Goal: Task Accomplishment & Management: Complete application form

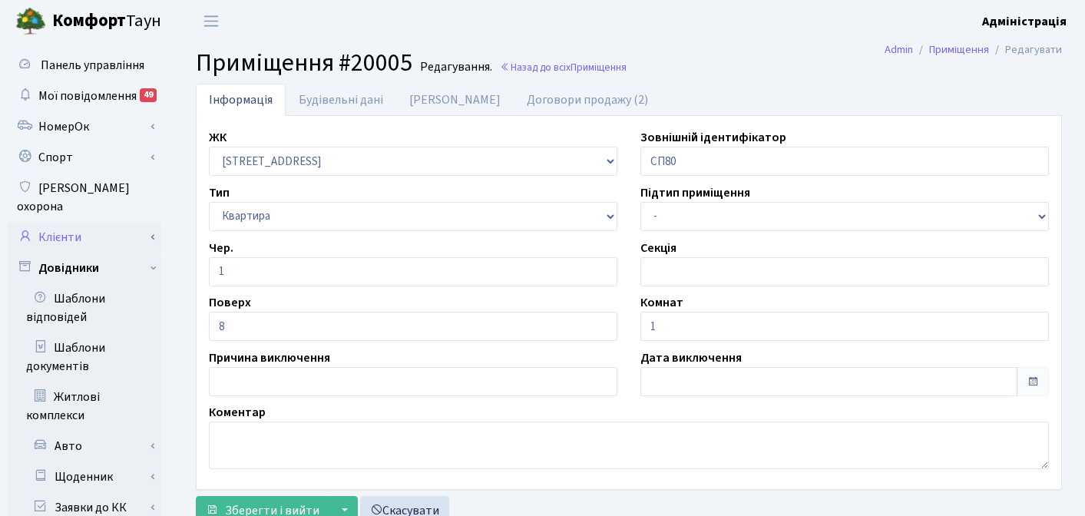
click at [65, 226] on link "Клієнти" at bounding box center [85, 237] width 154 height 31
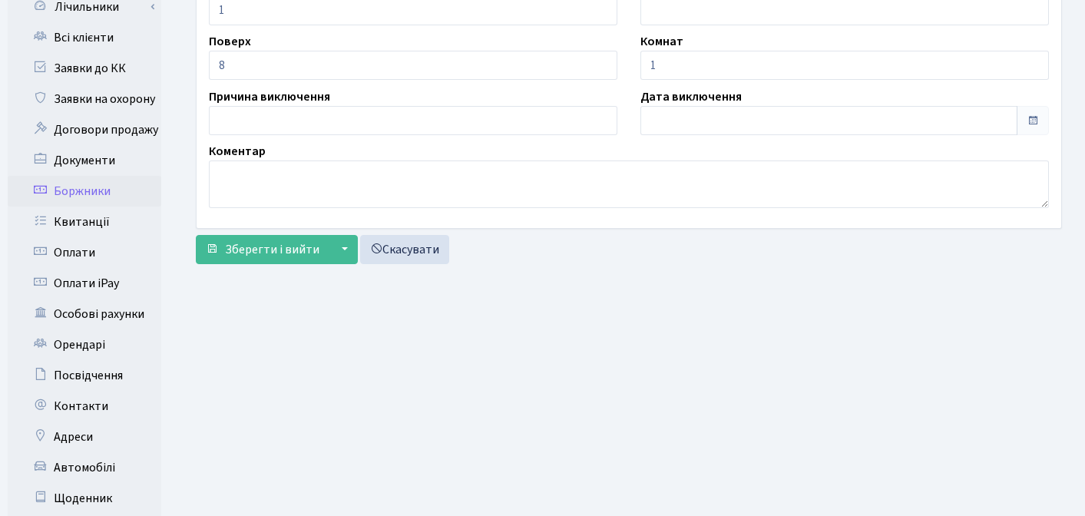
scroll to position [267, 0]
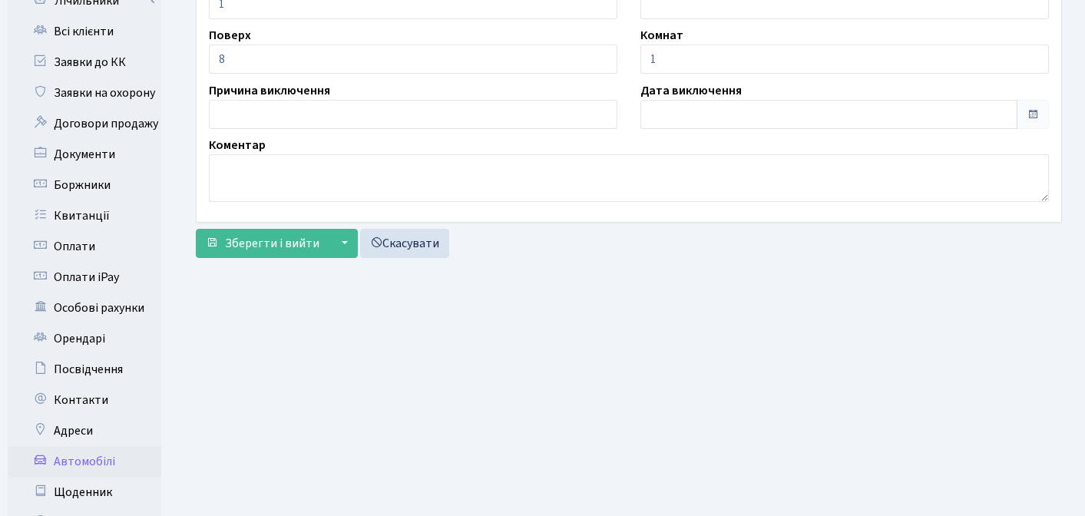
click at [94, 446] on link "Автомобілі" at bounding box center [85, 461] width 154 height 31
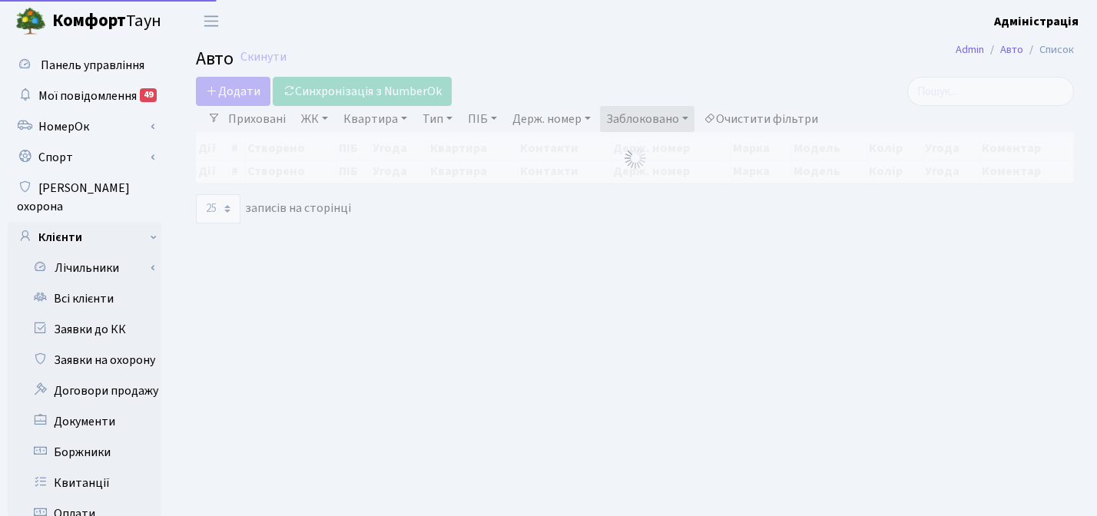
select select "25"
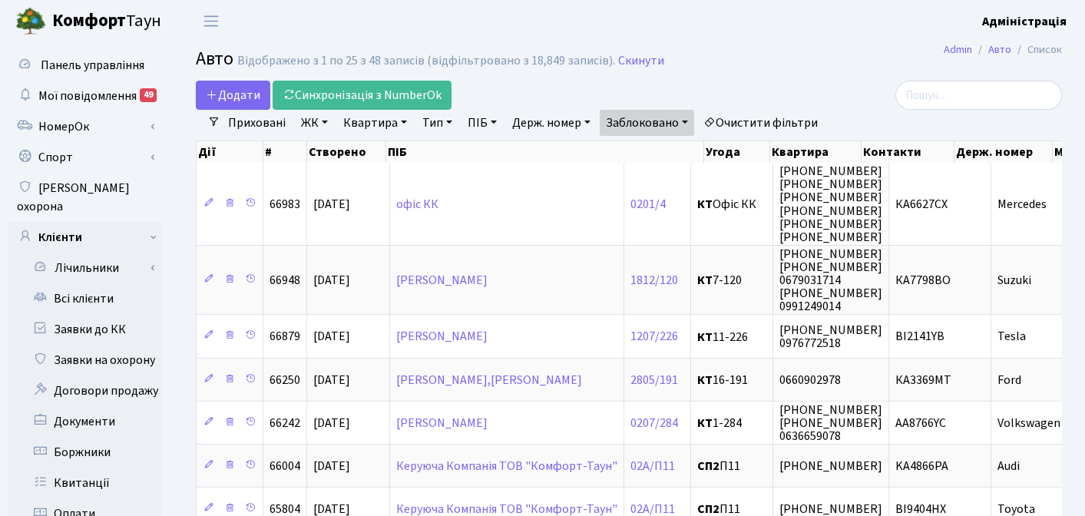
click at [788, 118] on link "Очистити фільтри" at bounding box center [760, 123] width 127 height 26
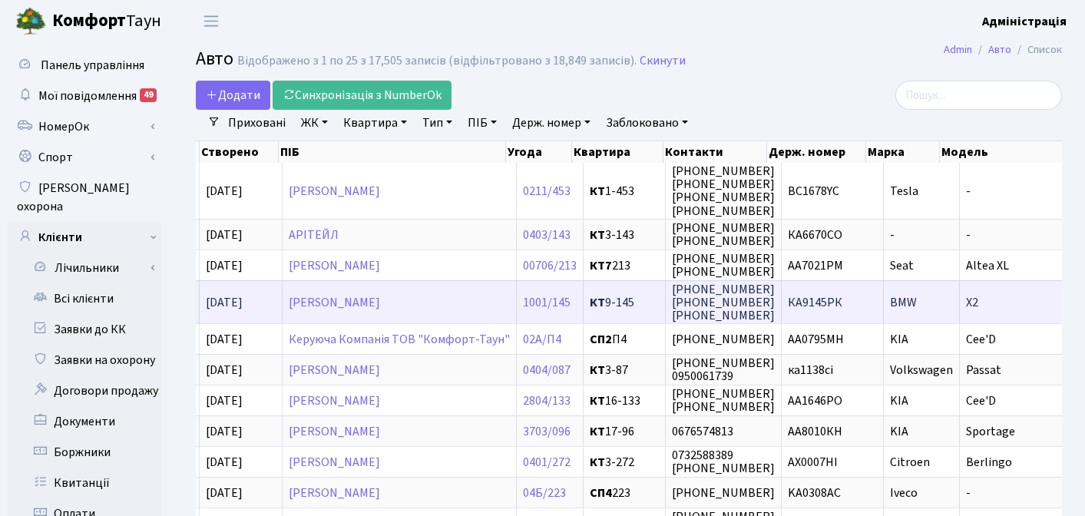
scroll to position [0, 109]
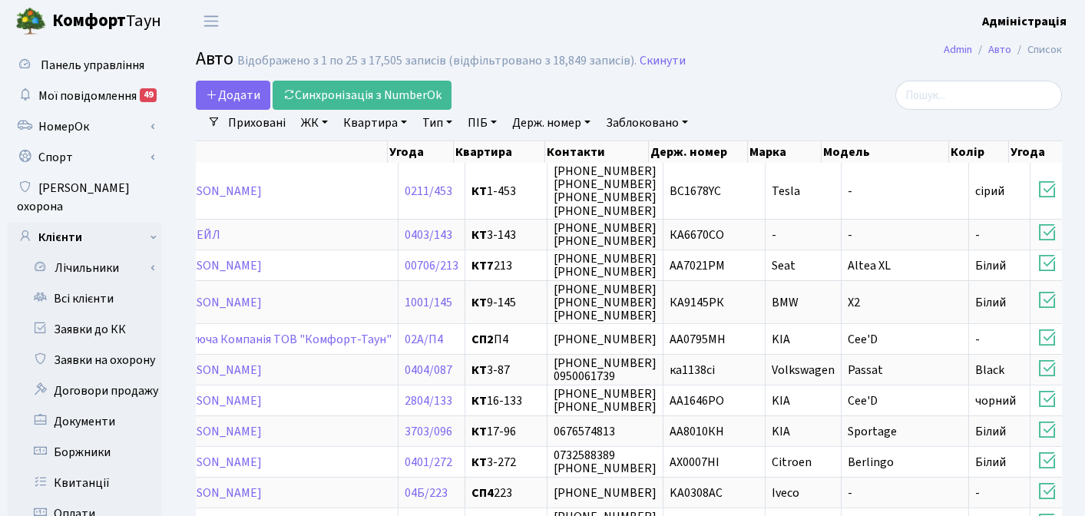
click at [640, 122] on link "Заблоковано" at bounding box center [647, 123] width 94 height 26
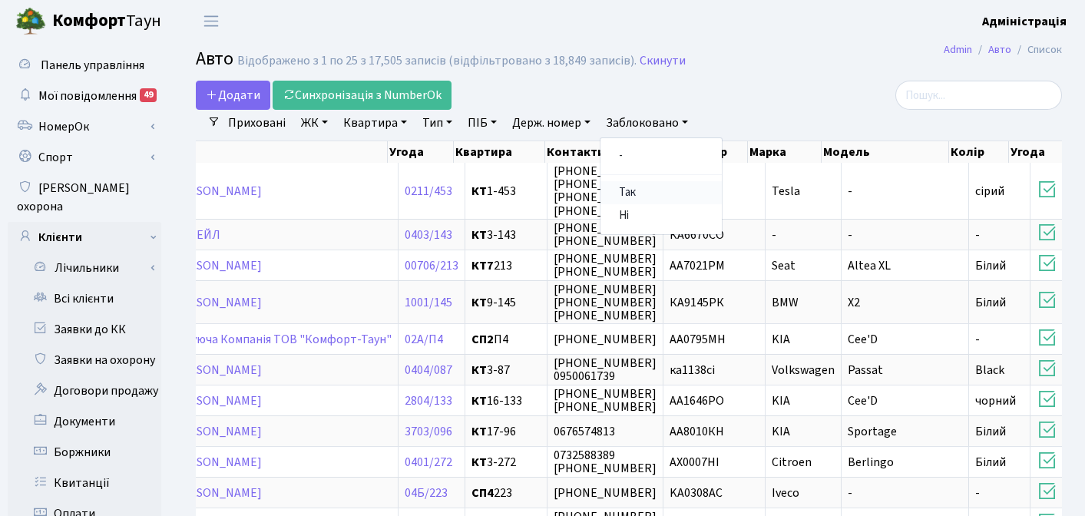
click at [637, 194] on link "Так" at bounding box center [661, 193] width 121 height 24
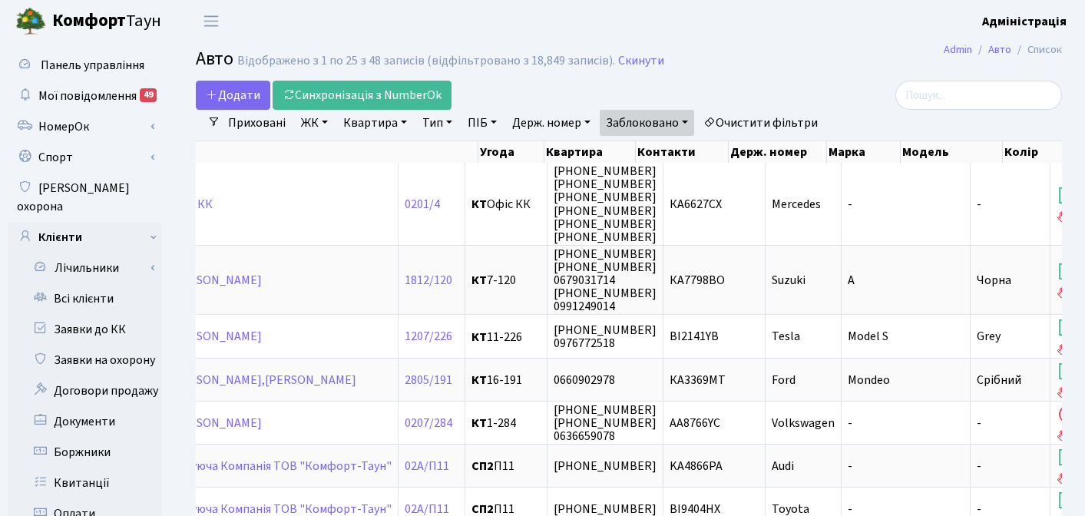
click at [539, 127] on link "Держ. номер" at bounding box center [551, 123] width 91 height 26
type input "9"
type input "3992"
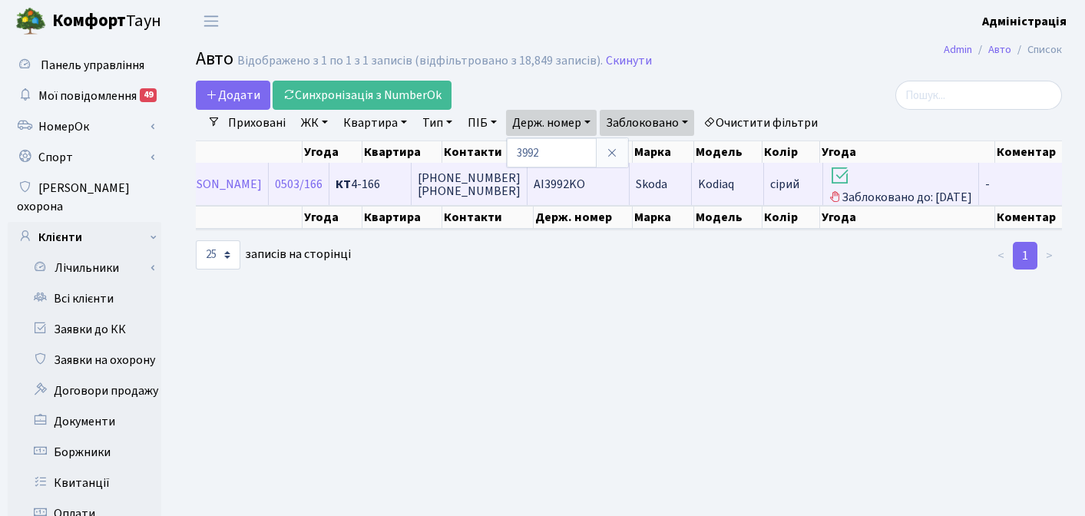
click at [622, 184] on td "АІ3992KO" at bounding box center [579, 184] width 102 height 42
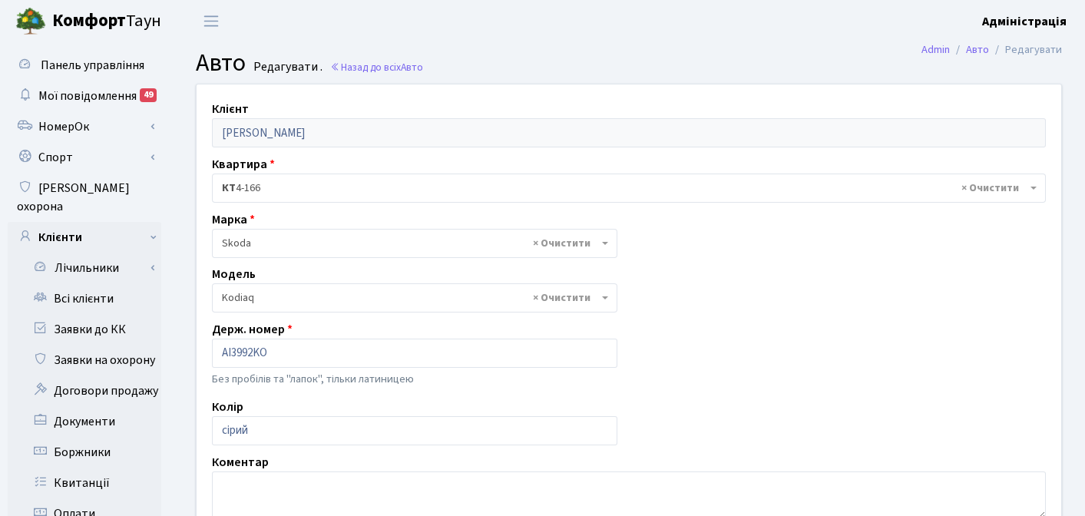
select select "2141"
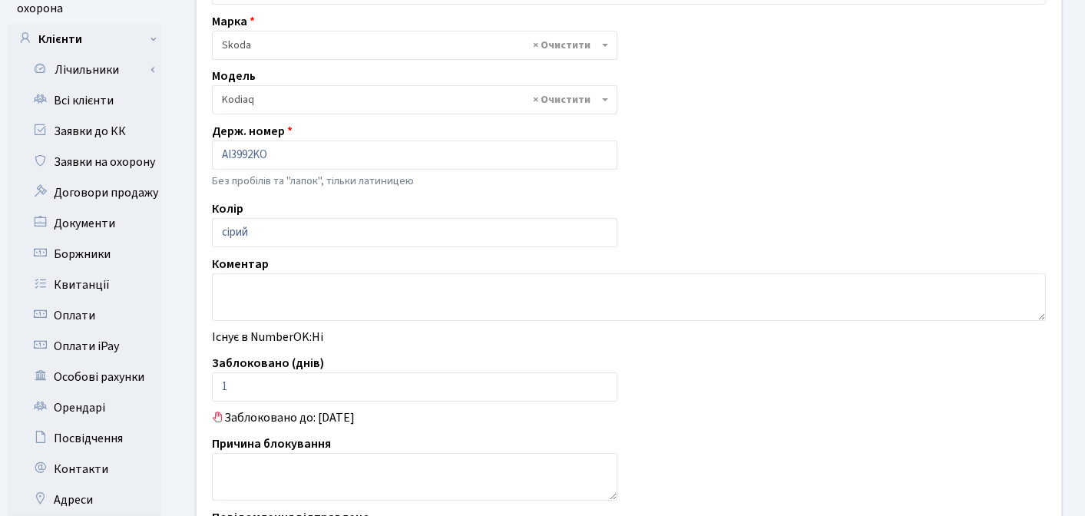
scroll to position [217, 0]
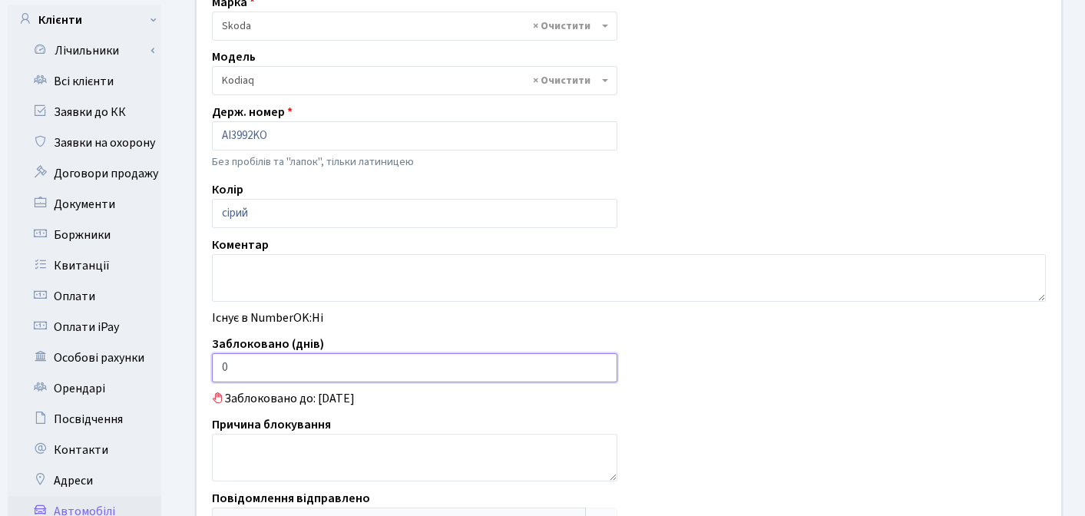
type input "0"
click at [601, 373] on input "0" at bounding box center [414, 367] width 405 height 29
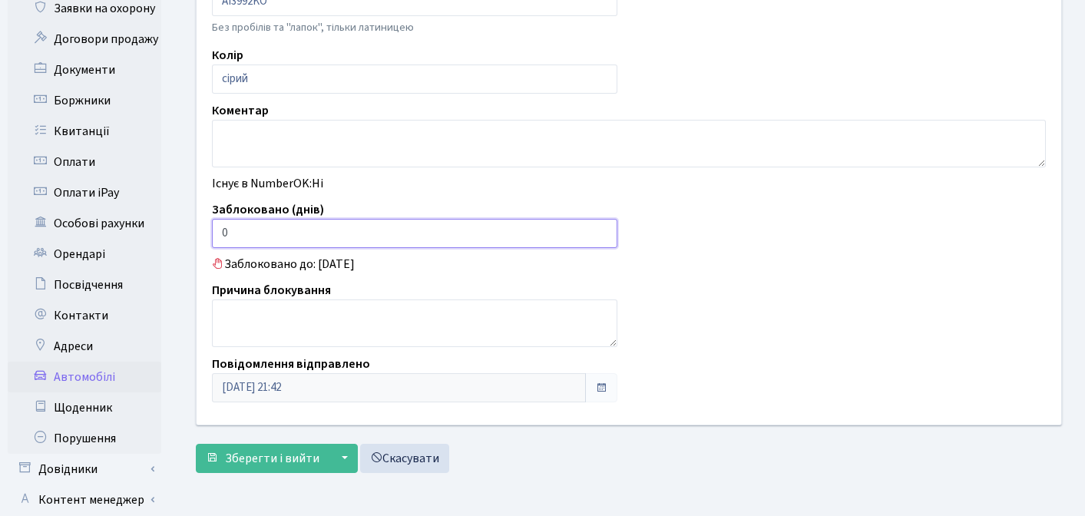
scroll to position [440, 0]
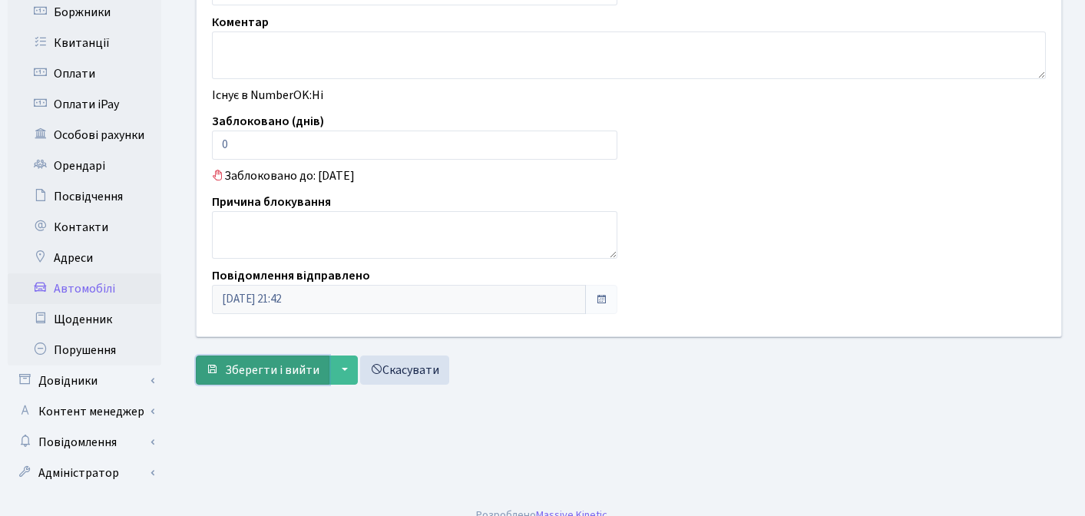
click at [253, 369] on span "Зберегти і вийти" at bounding box center [272, 370] width 94 height 17
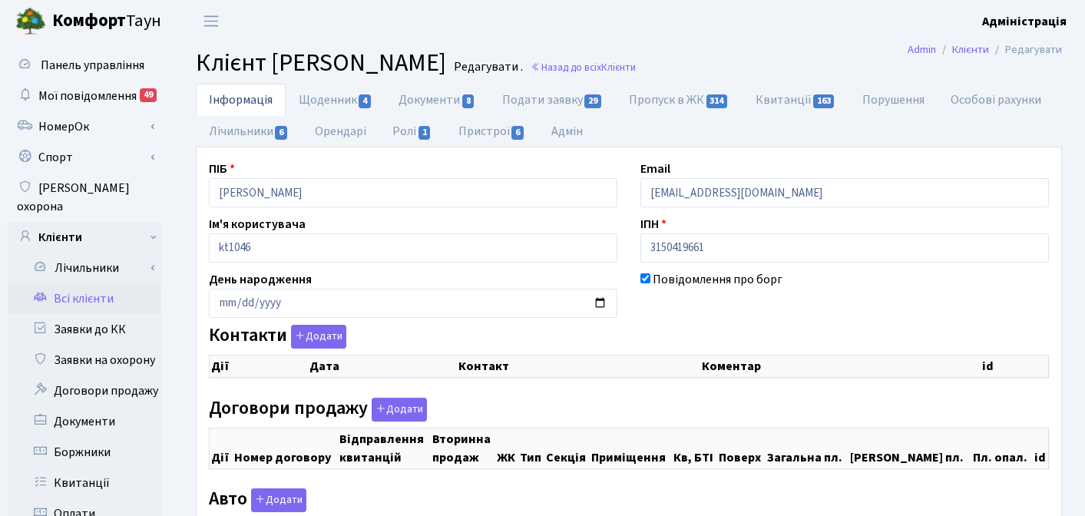
checkbox input "true"
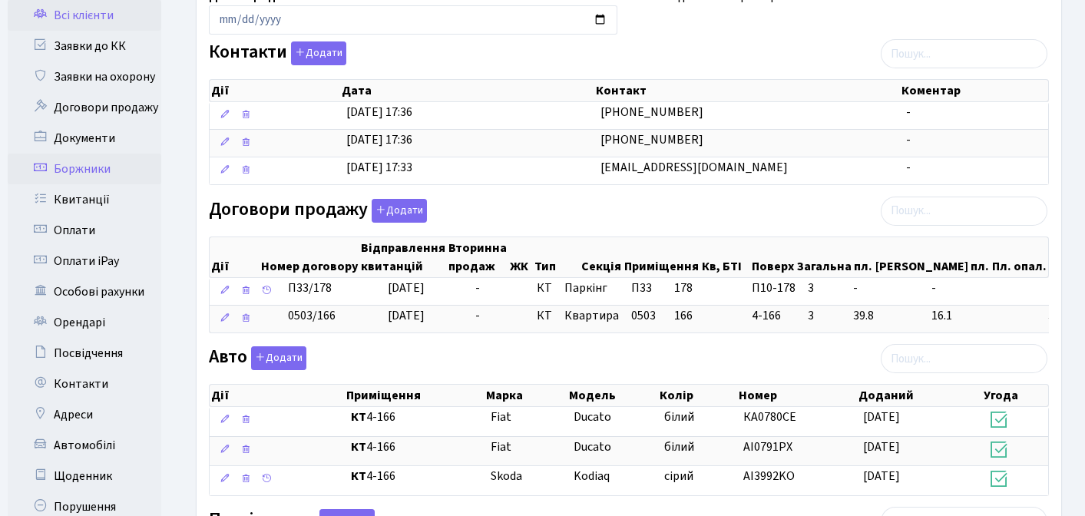
scroll to position [284, 0]
click at [91, 429] on link "Автомобілі" at bounding box center [85, 444] width 154 height 31
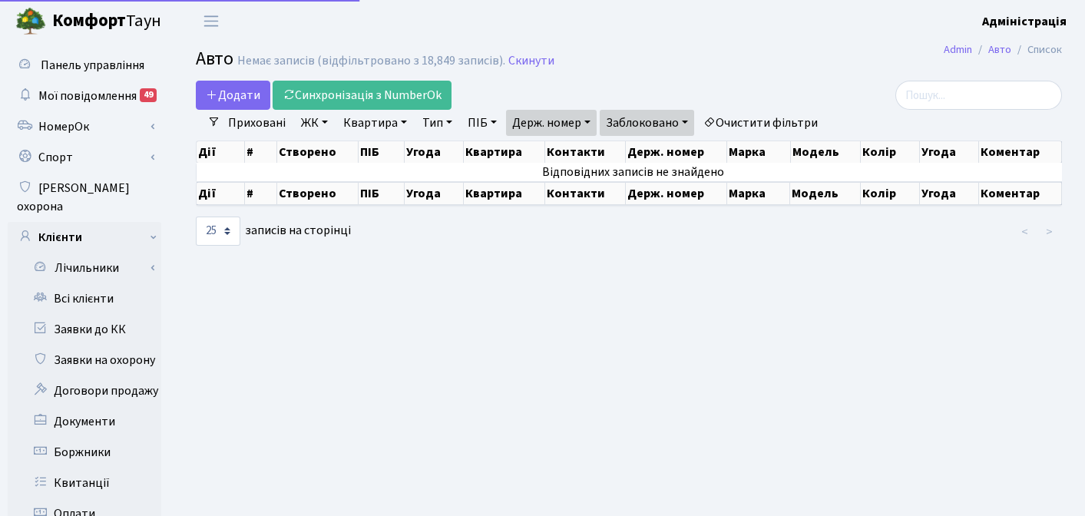
select select "25"
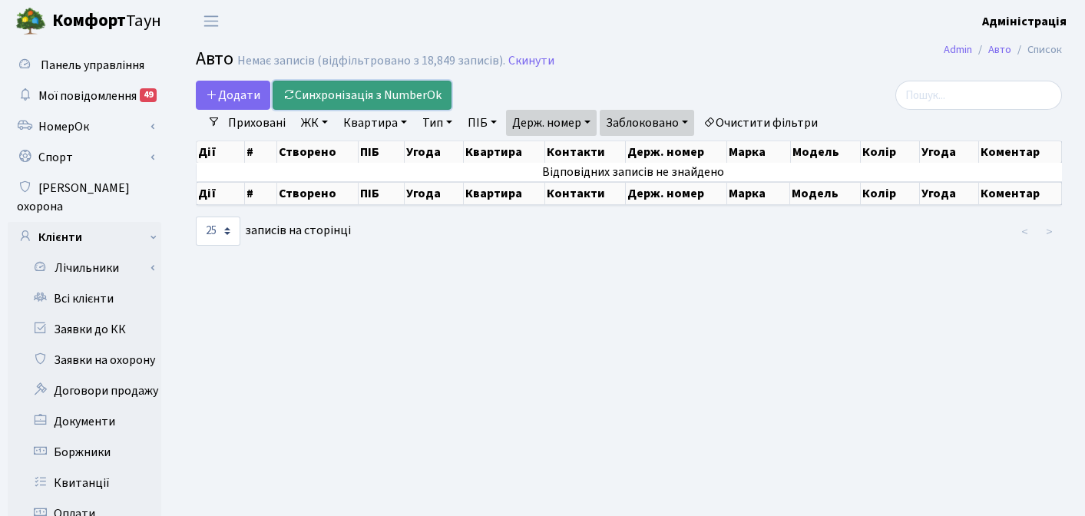
click at [336, 96] on link "Синхронізація з NumberOk" at bounding box center [362, 95] width 179 height 29
click at [588, 122] on link "Держ. номер" at bounding box center [551, 123] width 91 height 26
click at [614, 156] on icon at bounding box center [612, 153] width 12 height 12
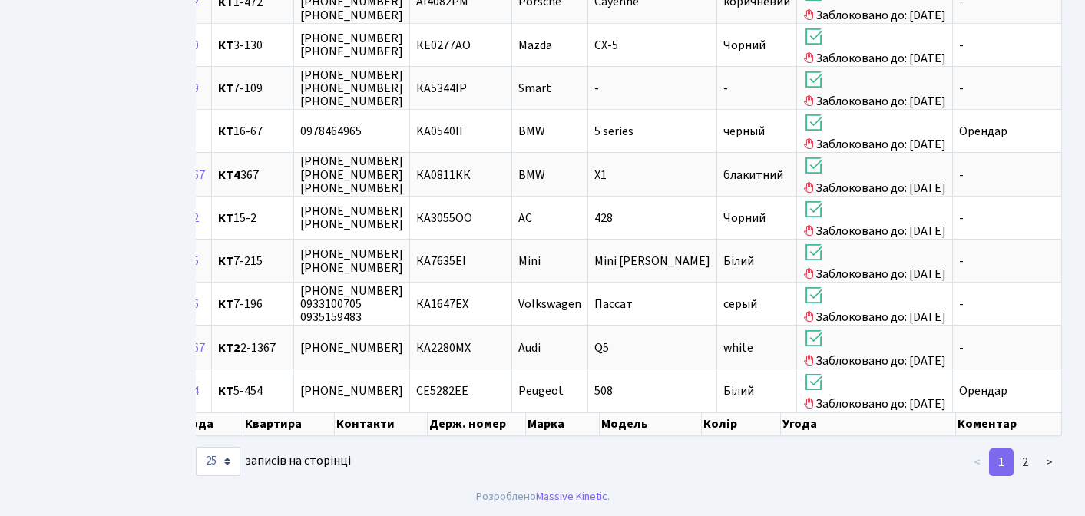
scroll to position [966, 0]
click at [225, 472] on select "10 25 50 100 250 500 1,000" at bounding box center [218, 461] width 45 height 29
select select "50"
click at [196, 454] on select "10 25 50 100 250 500 1,000" at bounding box center [218, 461] width 45 height 29
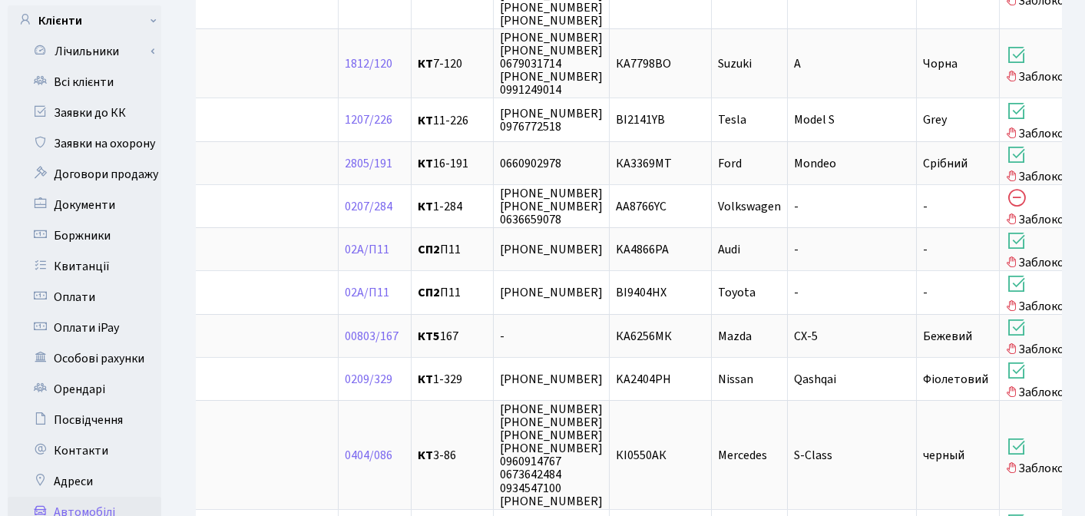
scroll to position [0, 0]
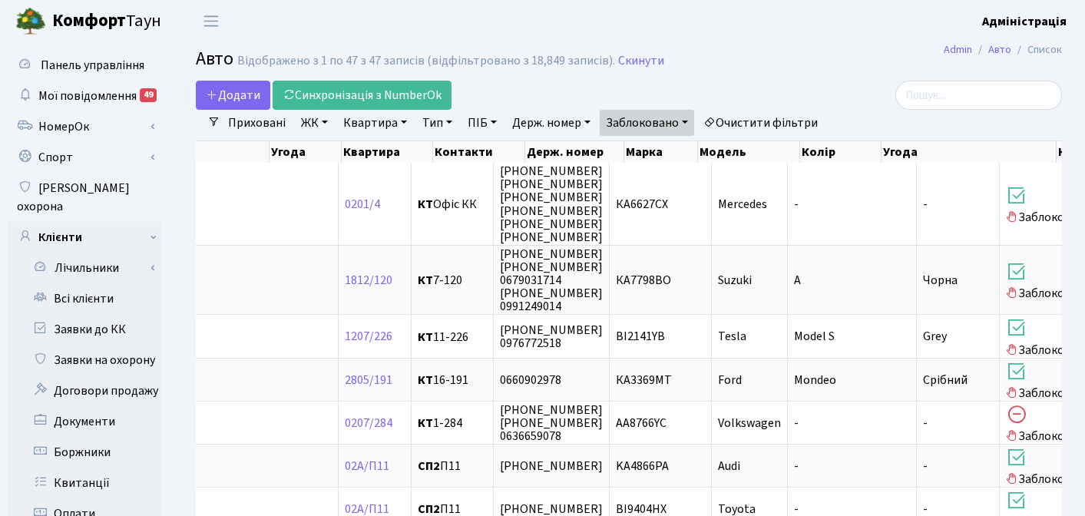
click at [554, 126] on link "Держ. номер" at bounding box center [551, 123] width 91 height 26
click at [543, 147] on input "text" at bounding box center [552, 152] width 90 height 29
type input "0700"
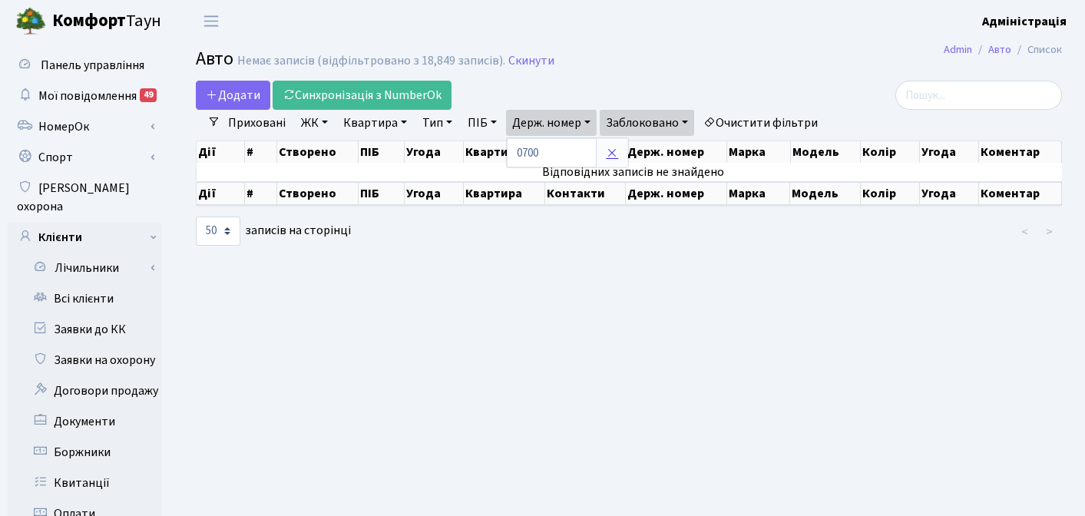
click at [612, 150] on icon at bounding box center [612, 153] width 12 height 12
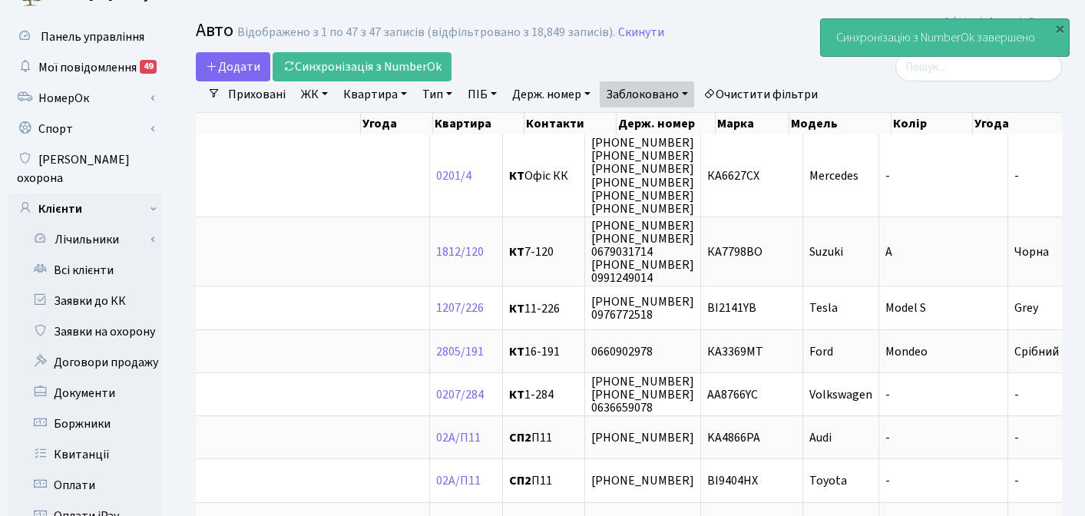
scroll to position [32, 0]
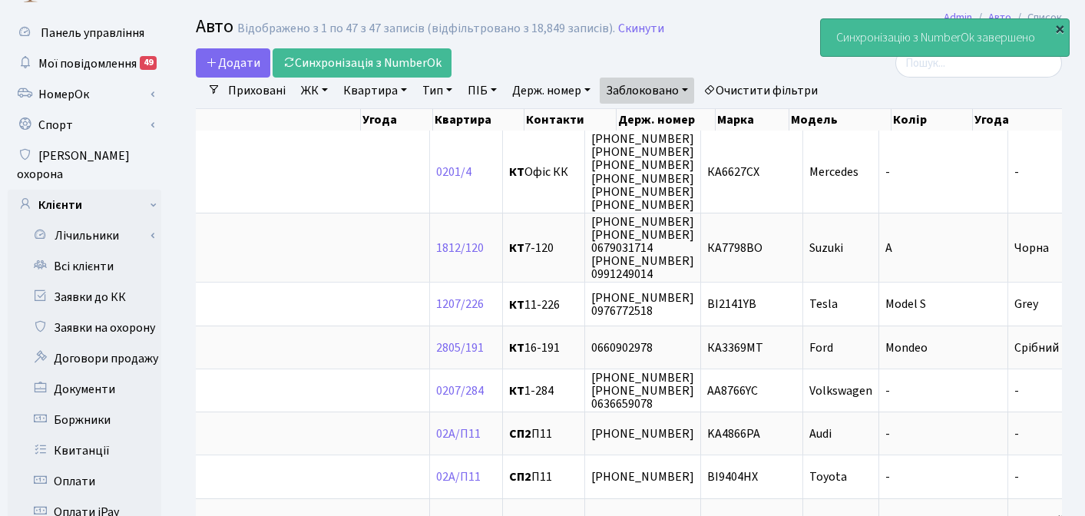
click at [1062, 27] on div "×" at bounding box center [1059, 28] width 15 height 15
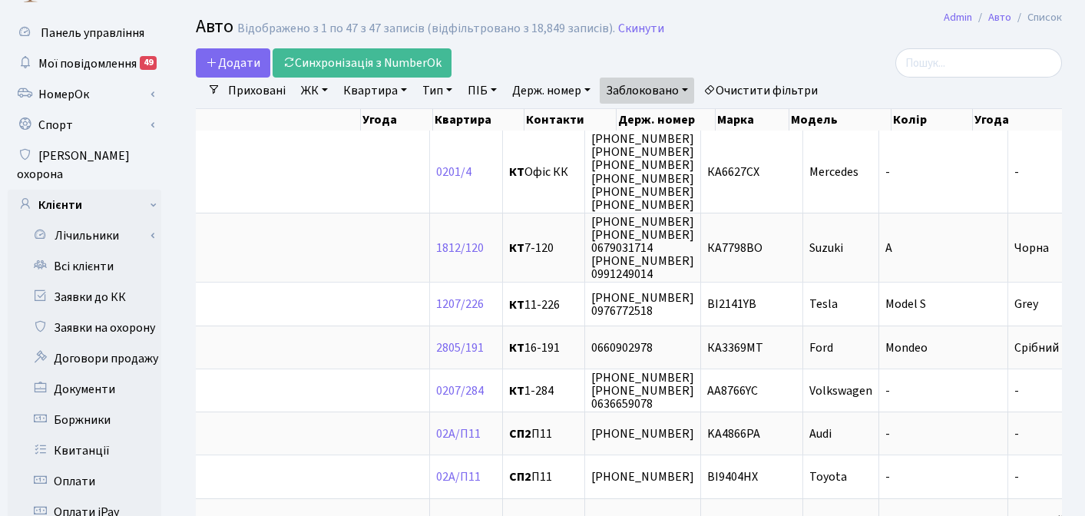
click at [809, 35] on h2 "Авто Відображено з 1 по 47 з 47 записів (відфільтровано з 18,849 записів). Скин…" at bounding box center [629, 29] width 866 height 26
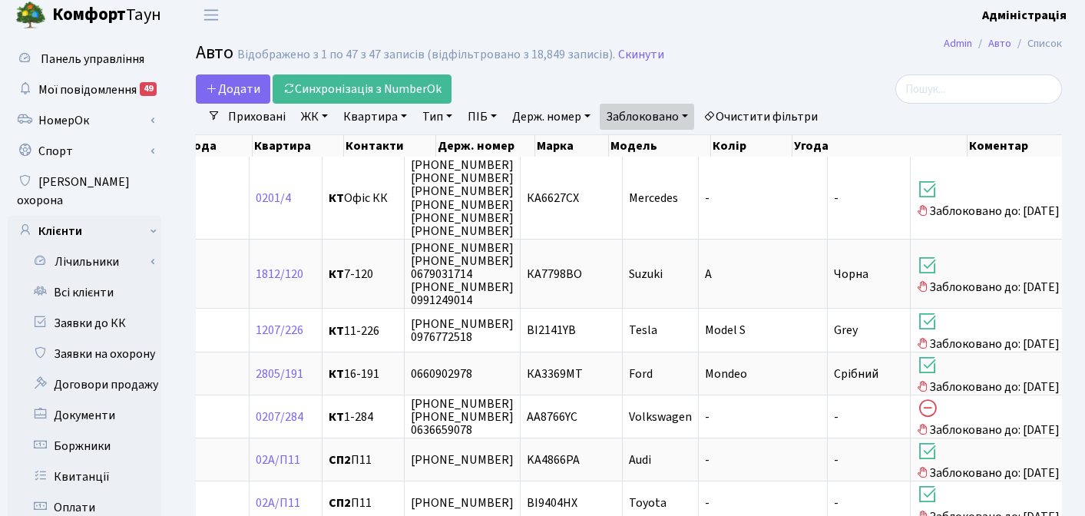
scroll to position [0, 0]
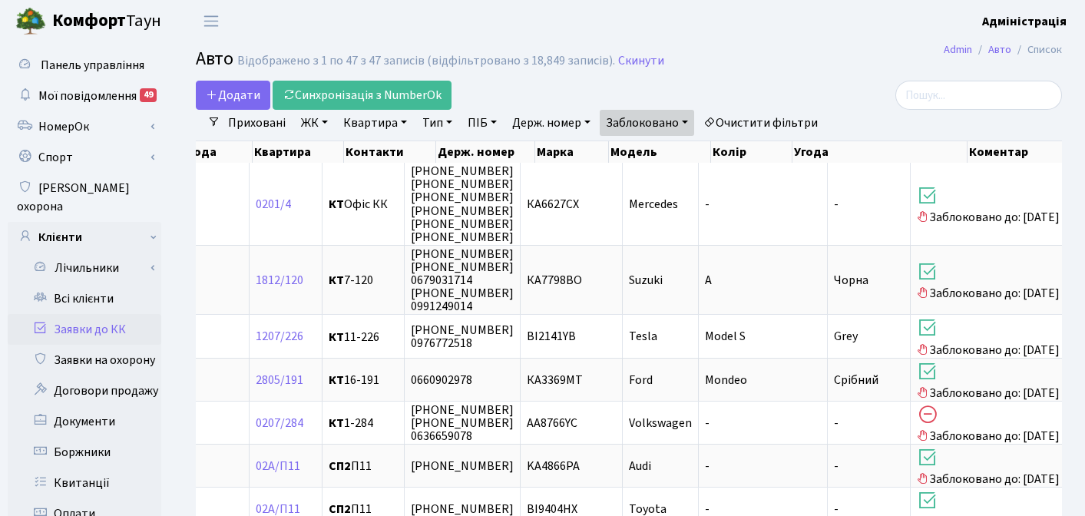
click at [86, 314] on link "Заявки до КК" at bounding box center [85, 329] width 154 height 31
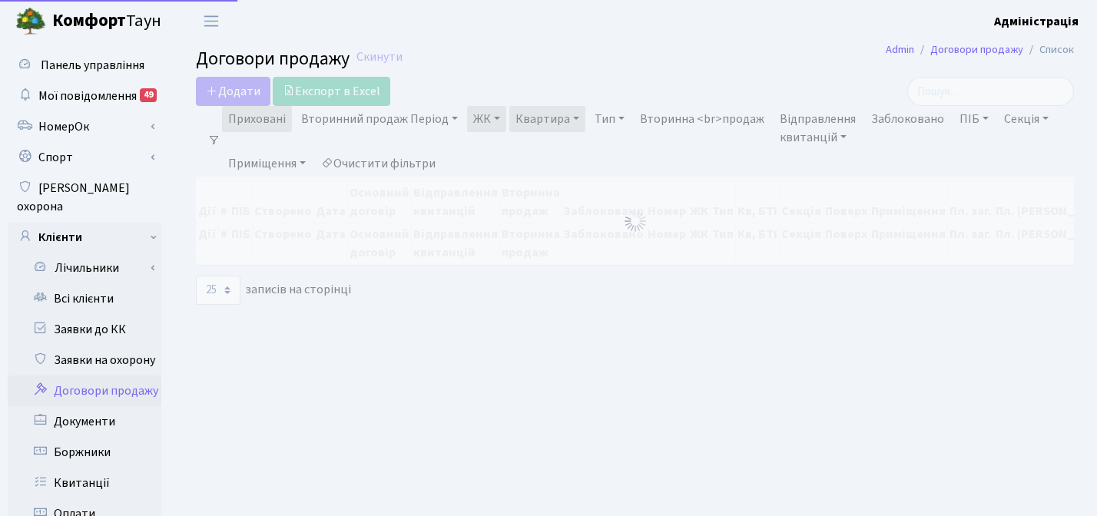
select select "25"
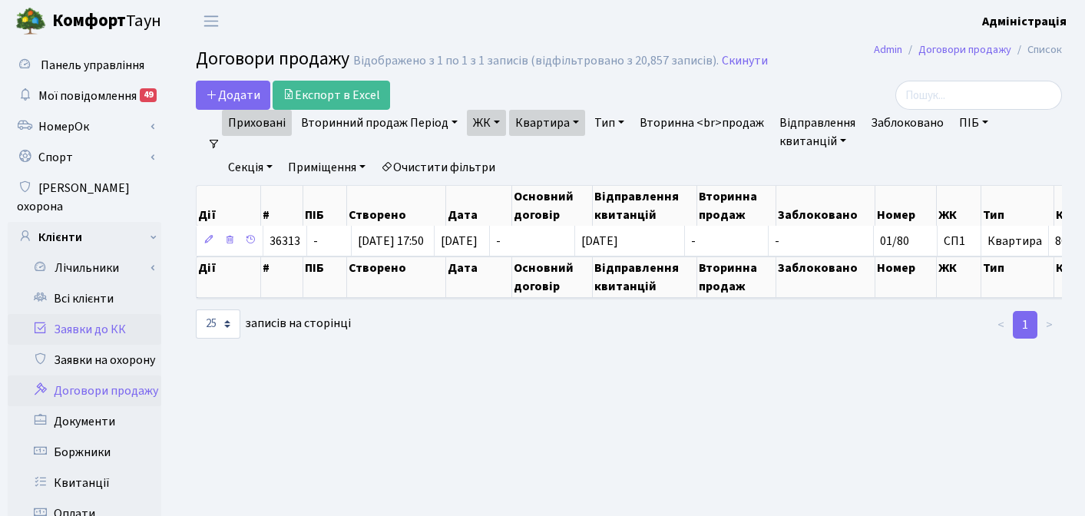
click at [98, 314] on link "Заявки до КК" at bounding box center [85, 329] width 154 height 31
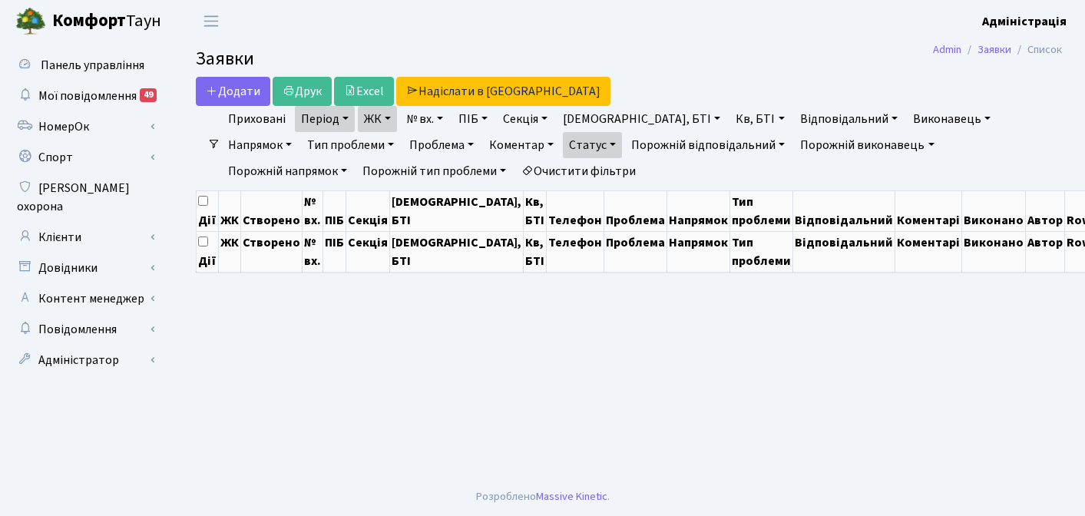
select select "25"
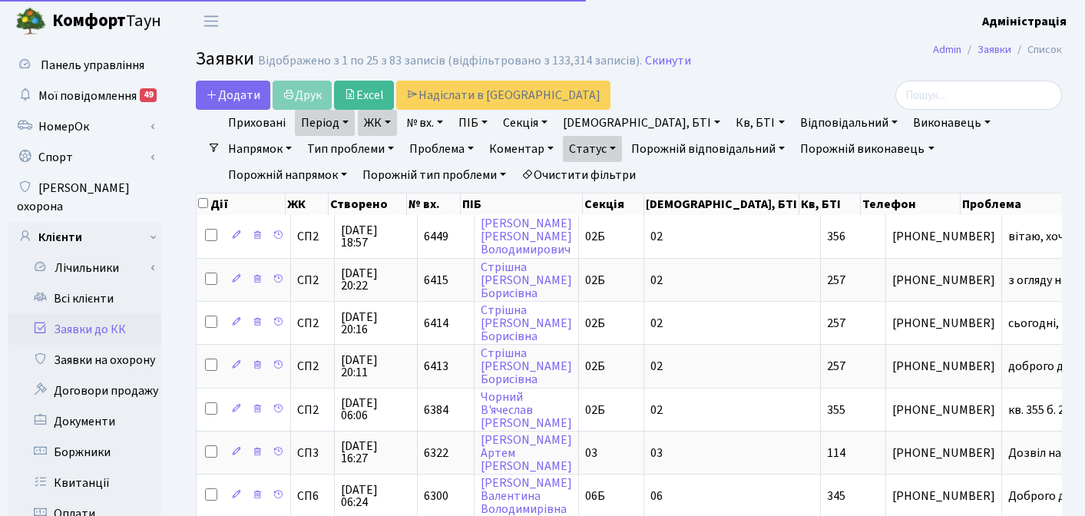
click at [515, 170] on link "Очистити фільтри" at bounding box center [578, 175] width 127 height 26
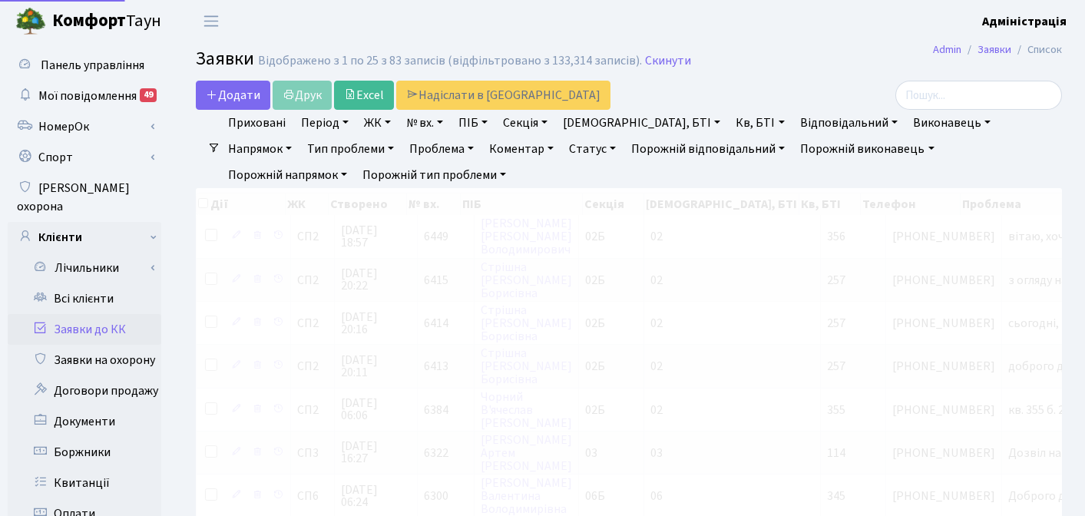
select select
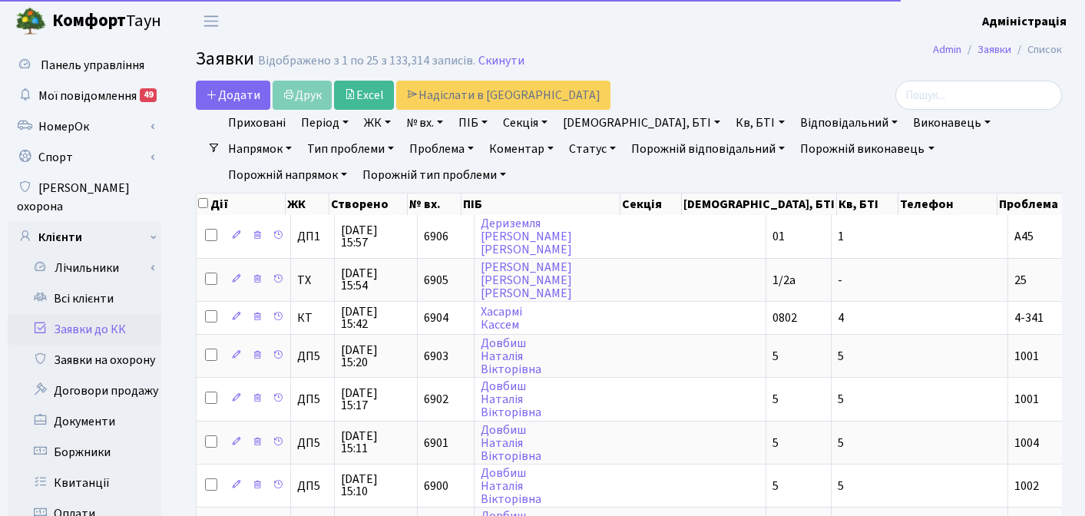
click at [375, 123] on link "ЖК" at bounding box center [377, 123] width 39 height 26
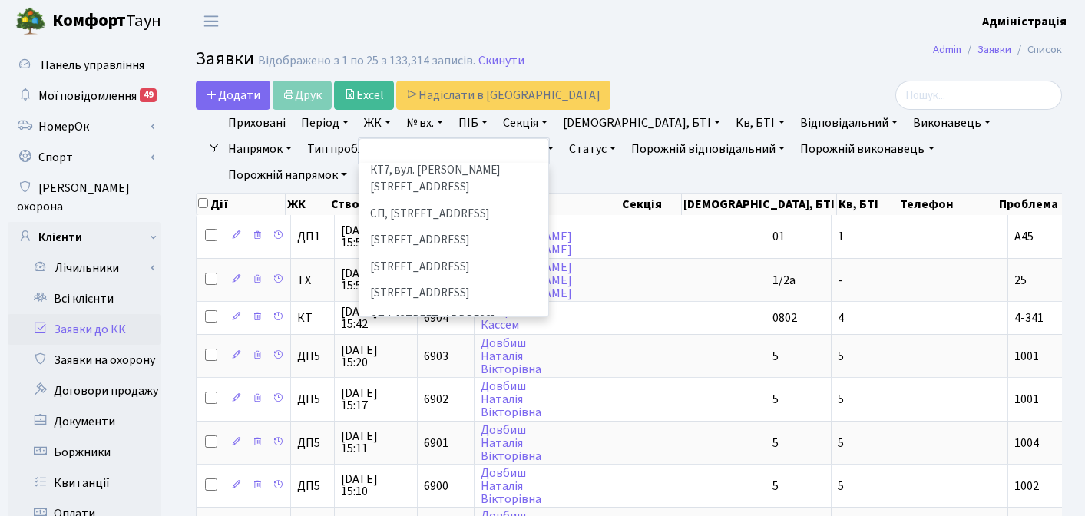
scroll to position [207, 0]
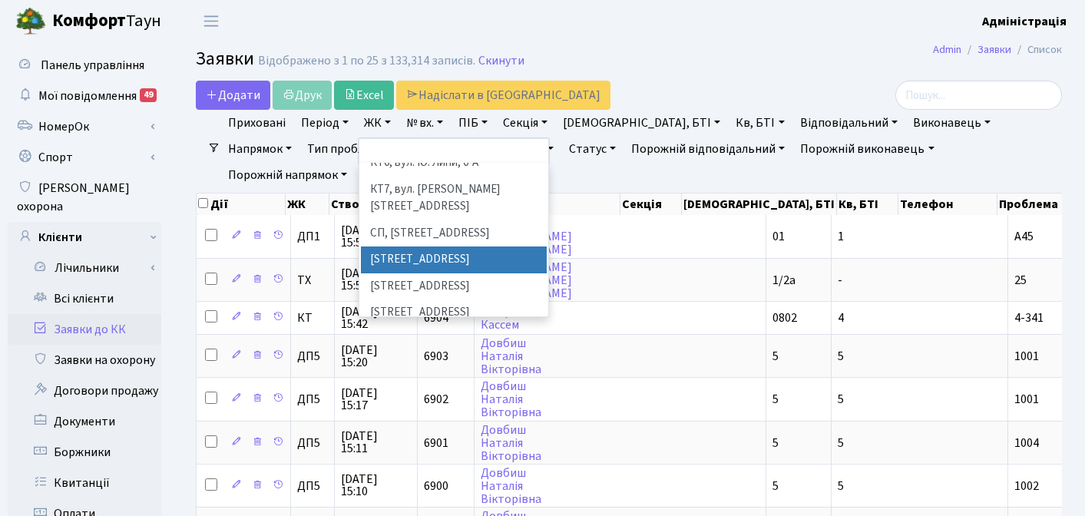
click at [416, 247] on li "[STREET_ADDRESS]" at bounding box center [454, 260] width 186 height 27
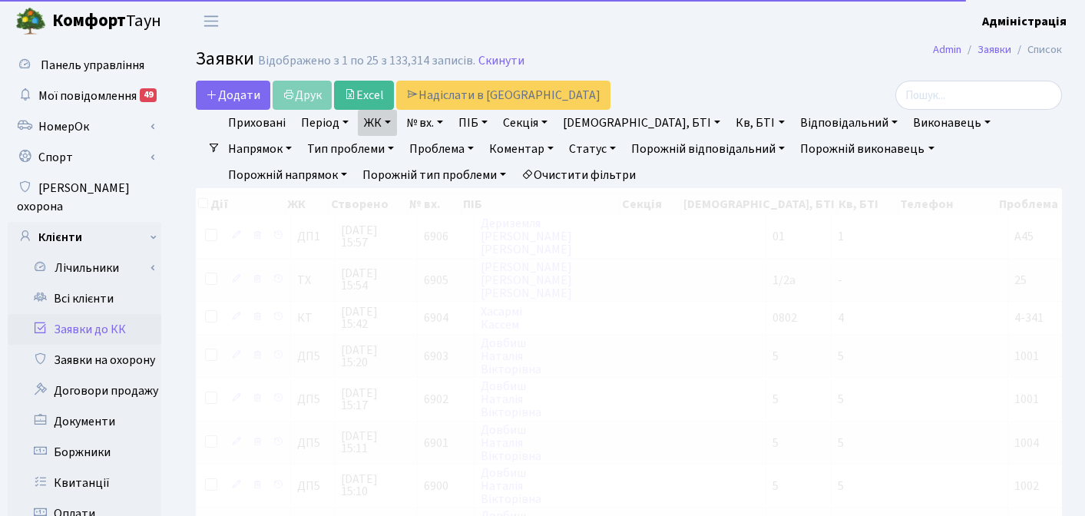
click at [374, 124] on link "ЖК" at bounding box center [377, 123] width 39 height 26
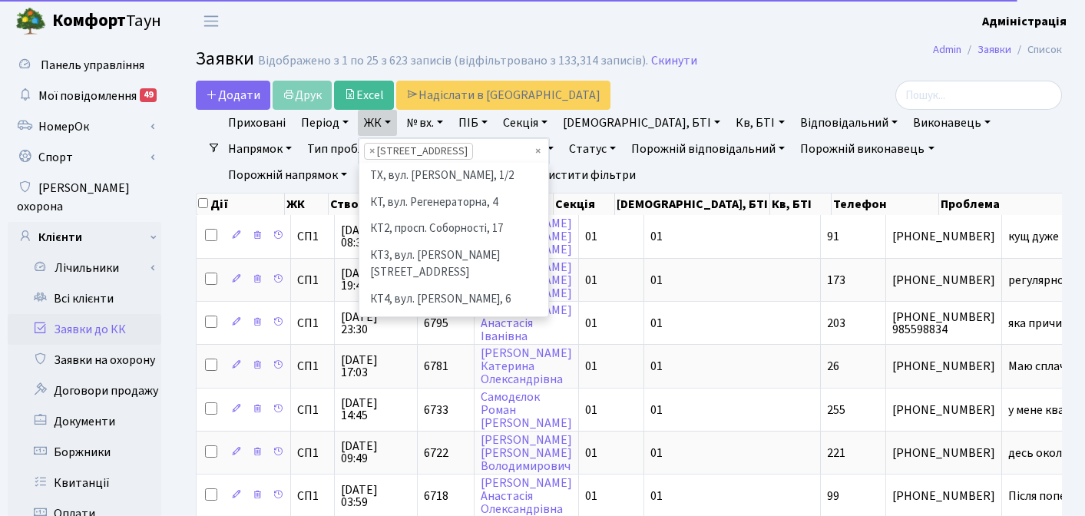
scroll to position [212, 0]
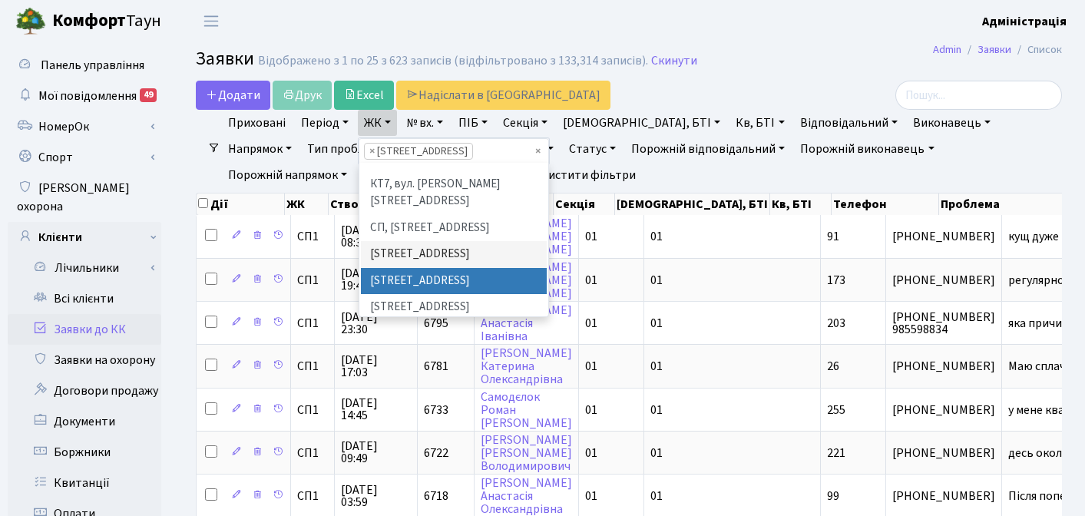
click at [396, 268] on li "[STREET_ADDRESS]" at bounding box center [454, 281] width 186 height 27
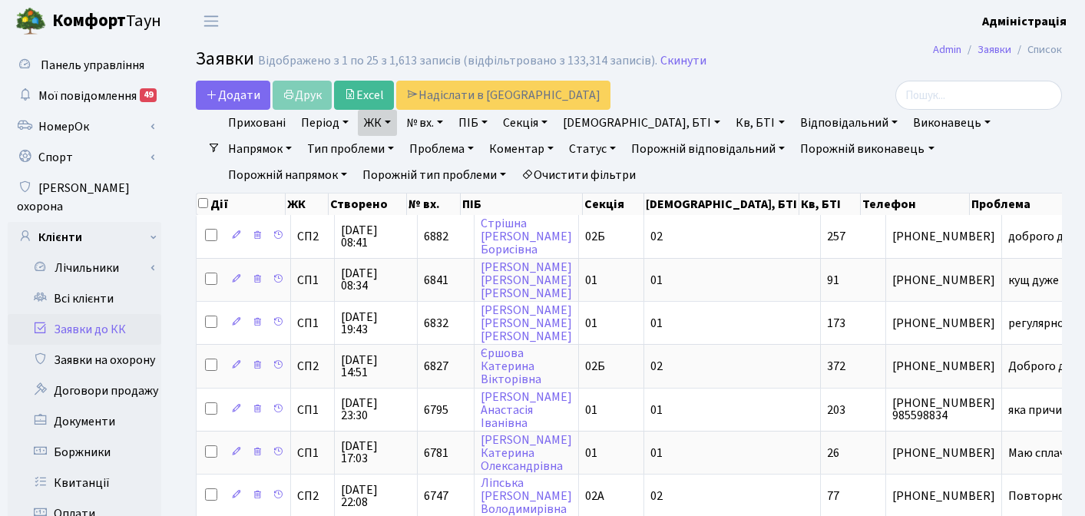
click at [382, 122] on link "ЖК" at bounding box center [377, 123] width 39 height 26
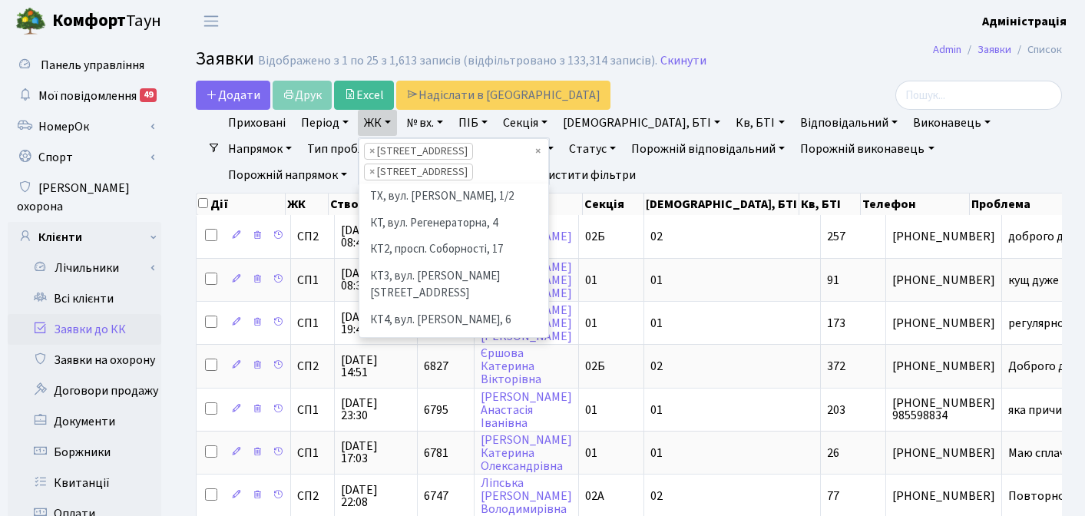
scroll to position [186, 0]
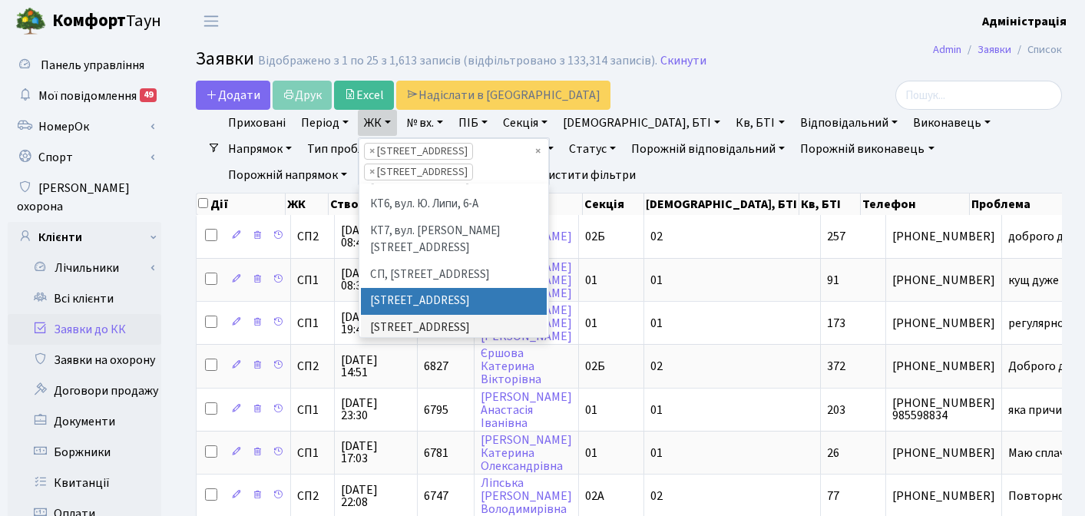
click at [396, 288] on li "[STREET_ADDRESS]" at bounding box center [454, 301] width 186 height 27
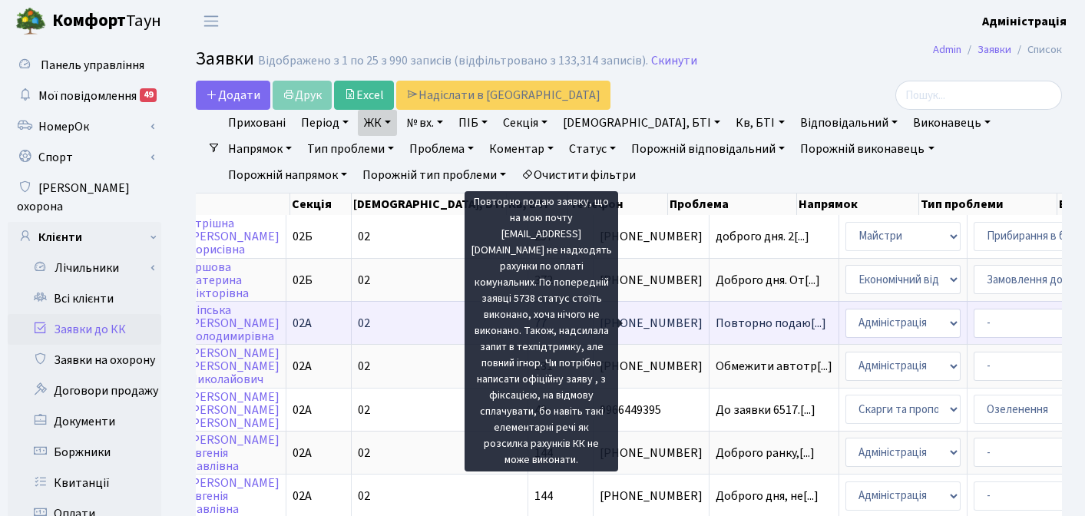
scroll to position [0, 278]
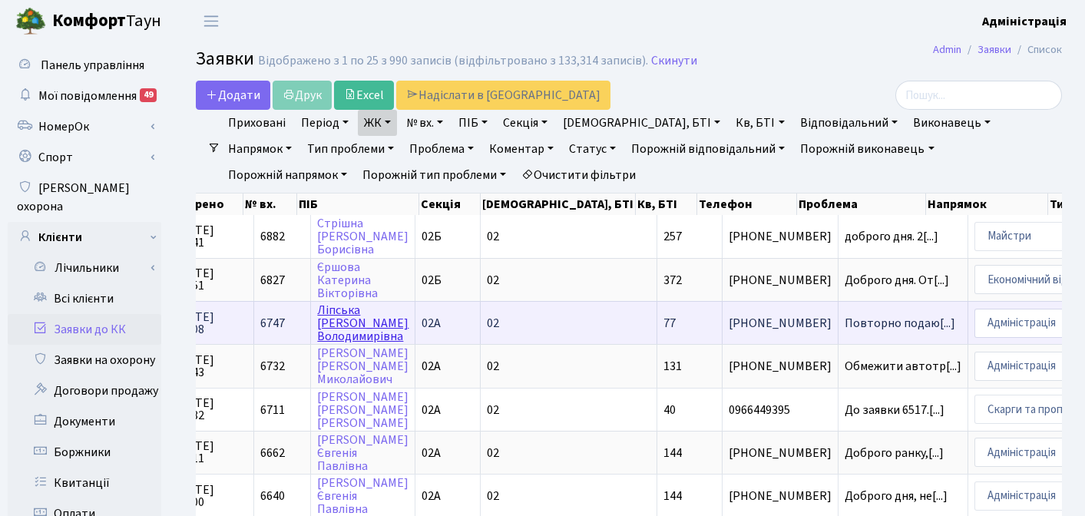
click at [334, 323] on link "Ліпська Юлія Володимирівна" at bounding box center [362, 323] width 91 height 43
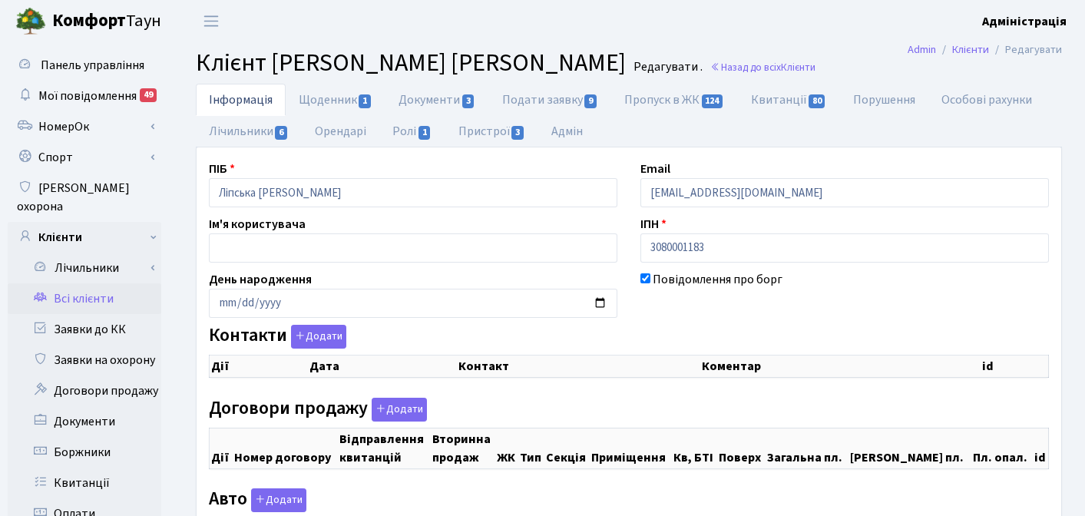
checkbox input "true"
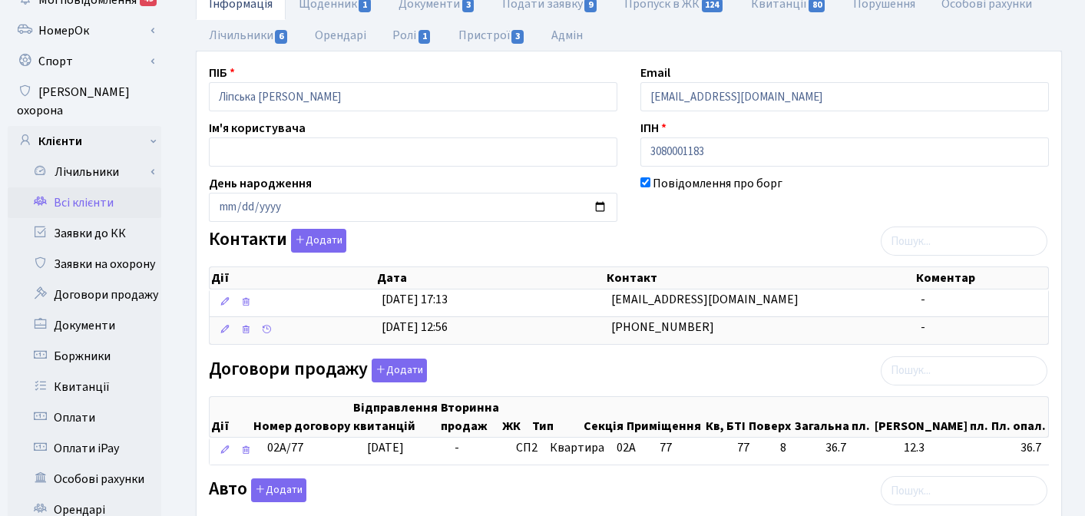
scroll to position [18, 0]
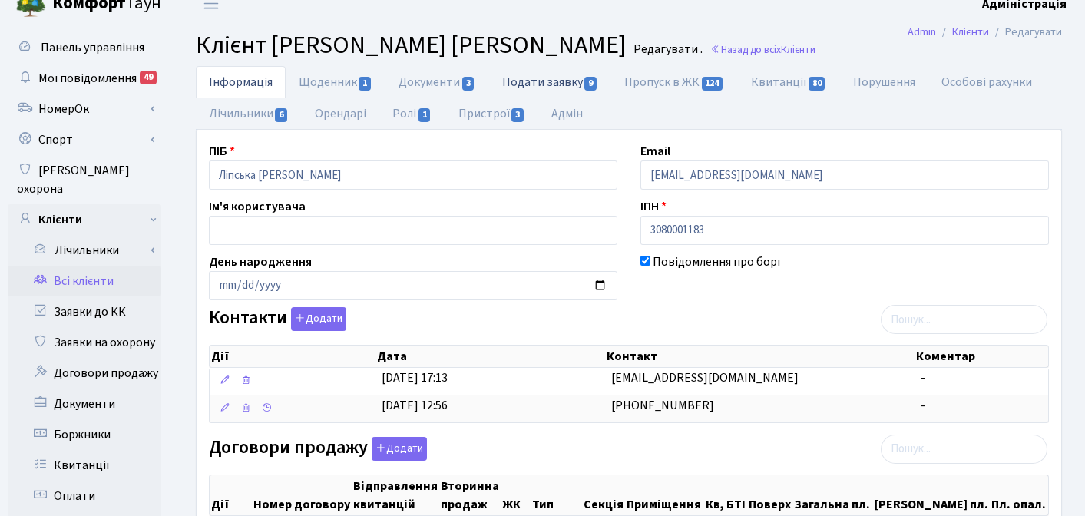
click at [549, 73] on link "Подати заявку 9" at bounding box center [550, 81] width 122 height 31
select select "25"
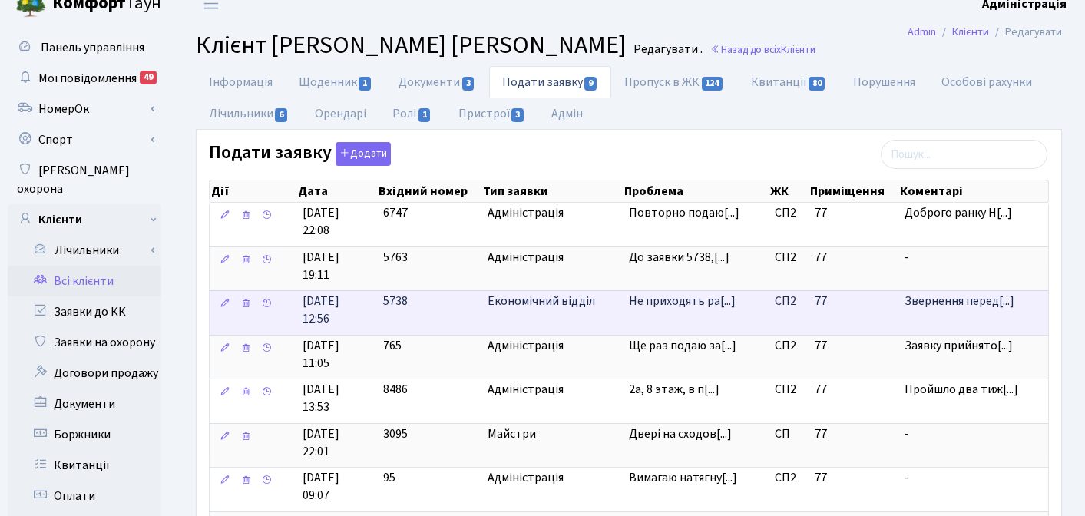
click at [640, 306] on span "Не приходять ра[...]" at bounding box center [682, 301] width 107 height 17
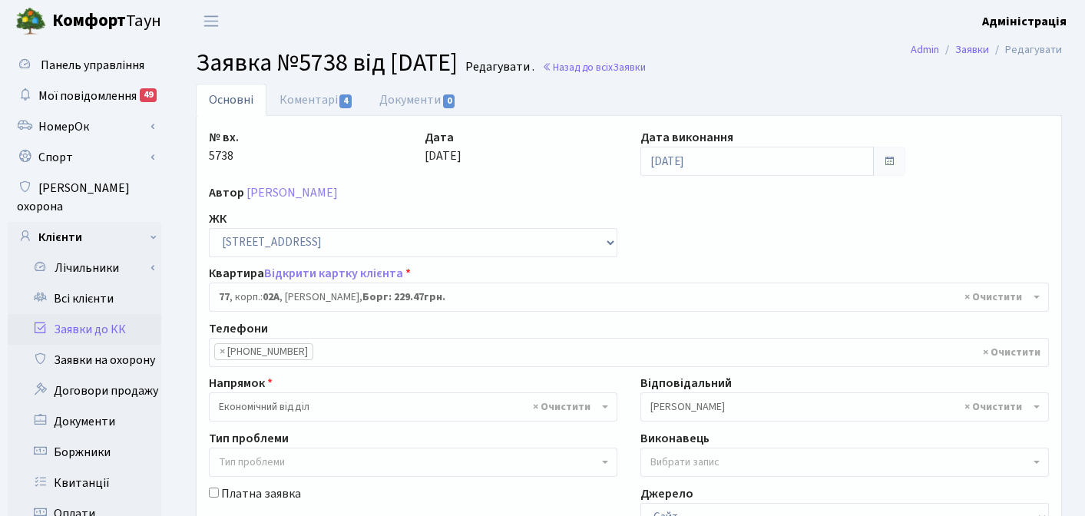
select select "20327"
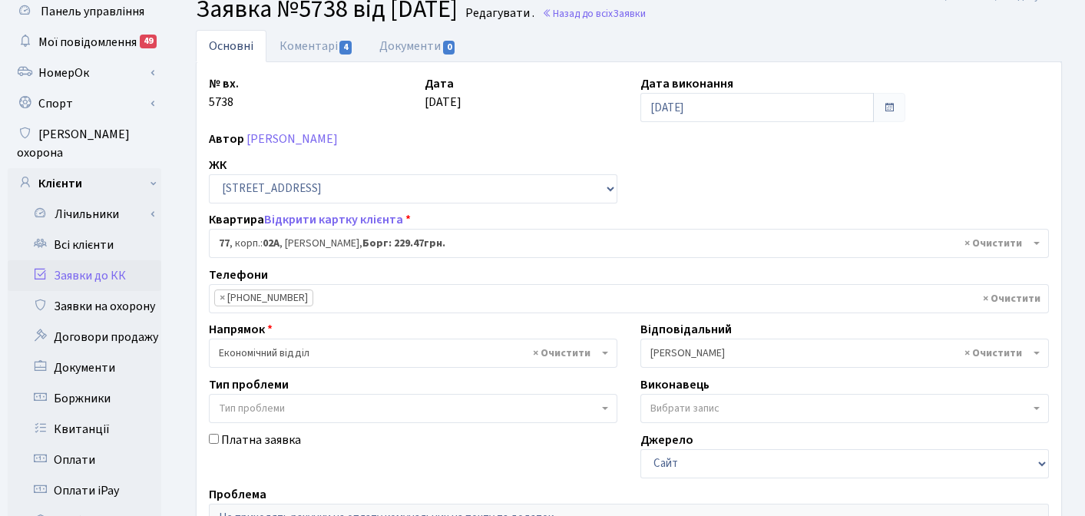
scroll to position [44, 0]
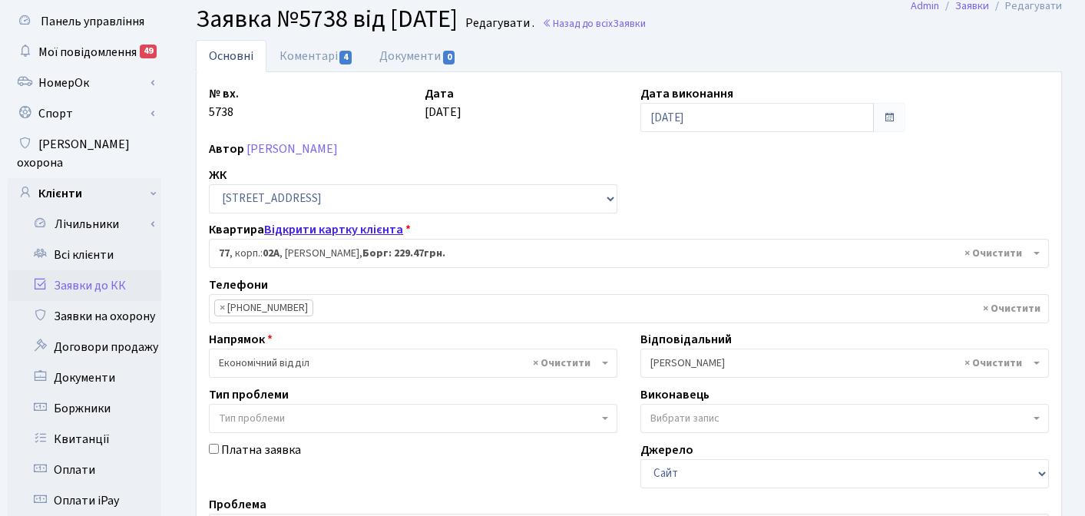
click at [333, 231] on link "Відкрити картку клієнта" at bounding box center [333, 229] width 139 height 17
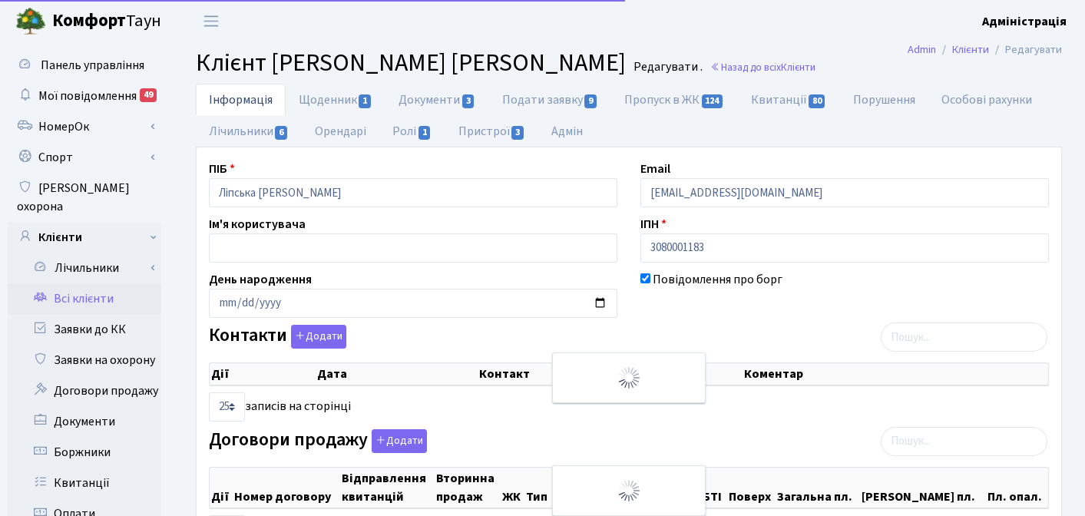
select select "25"
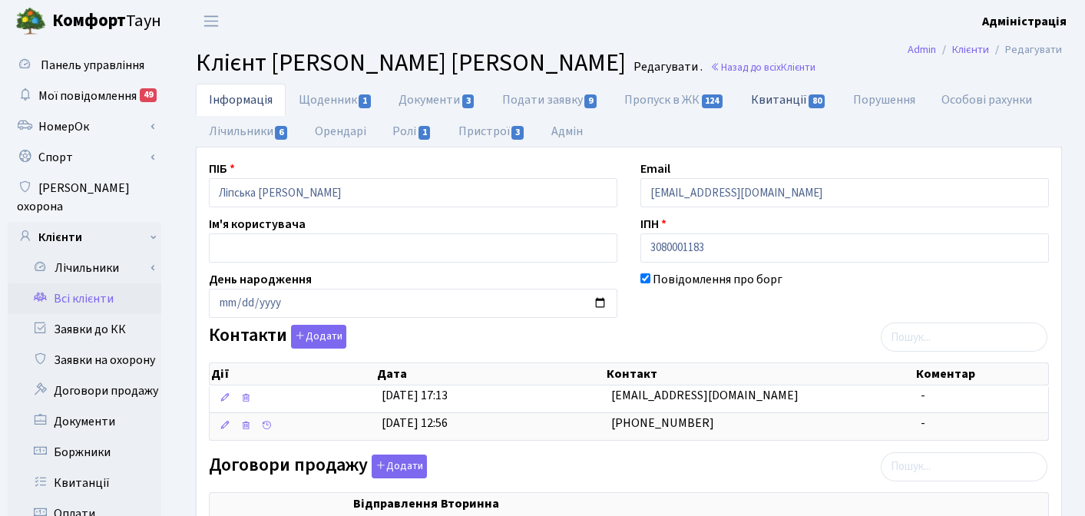
click at [787, 96] on link "Квитанції 80" at bounding box center [789, 99] width 102 height 31
select select "25"
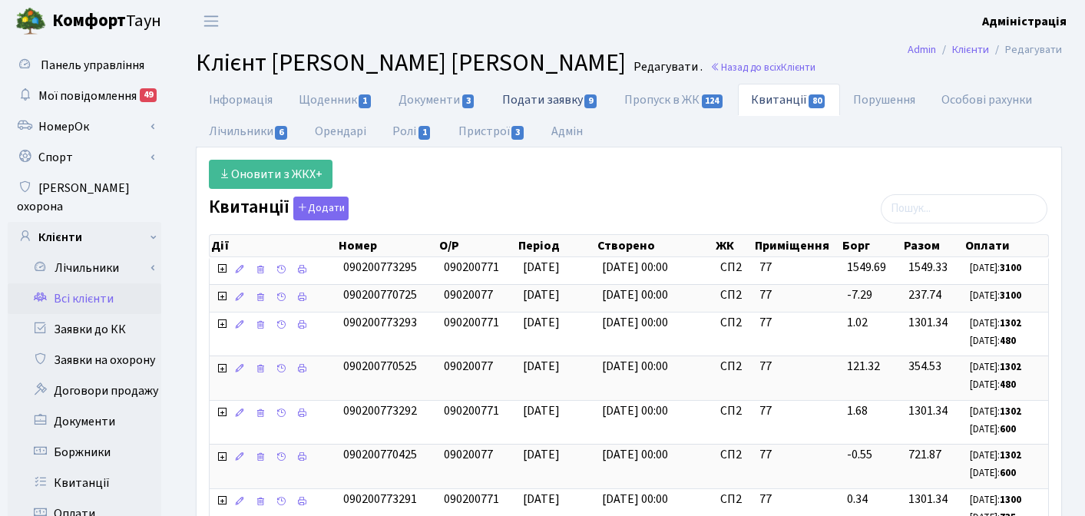
click at [530, 89] on link "Подати заявку 9" at bounding box center [550, 99] width 122 height 31
select select "25"
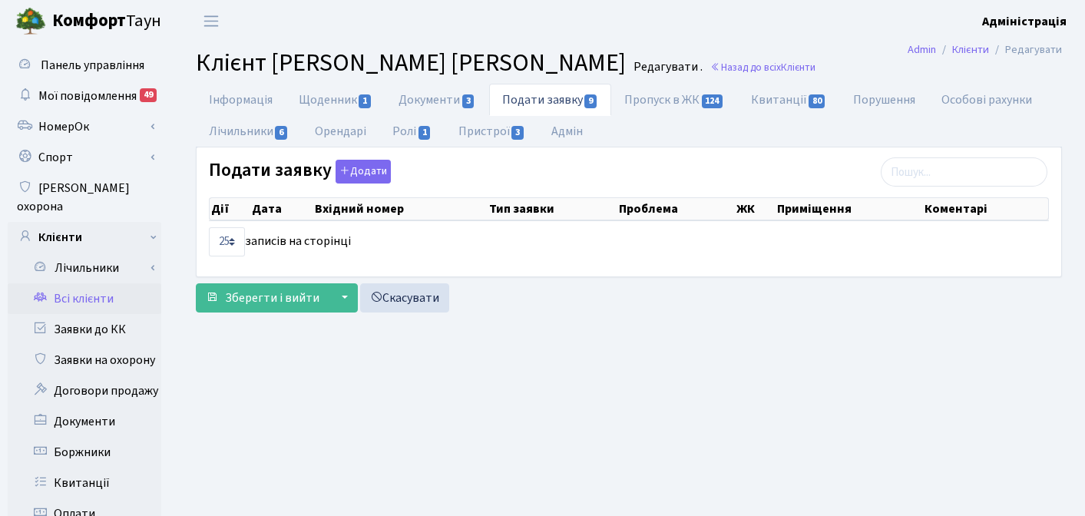
click at [532, 101] on link "Подати заявку 9" at bounding box center [550, 100] width 122 height 32
click at [251, 99] on link "Інформація" at bounding box center [241, 99] width 90 height 31
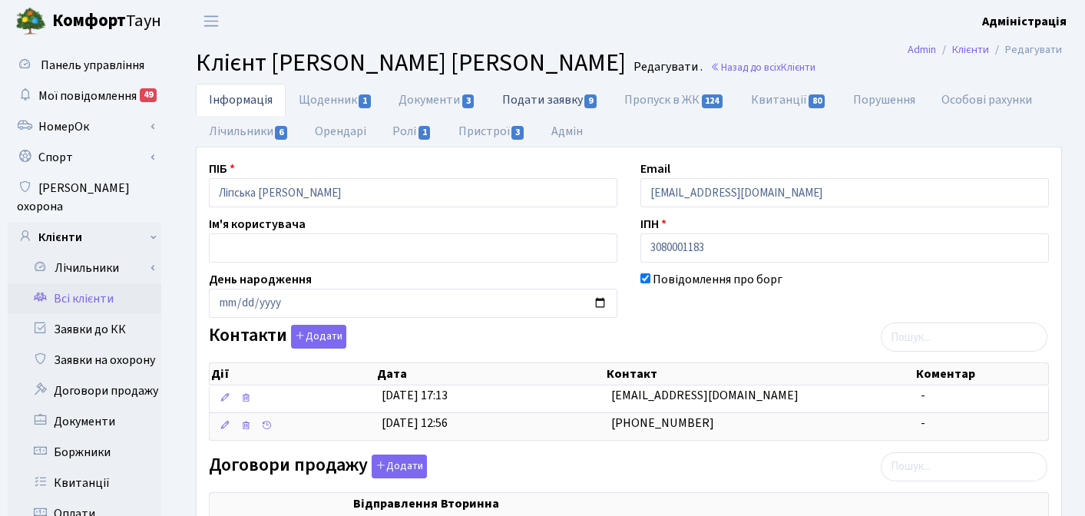
click at [525, 95] on link "Подати заявку 9" at bounding box center [550, 99] width 122 height 31
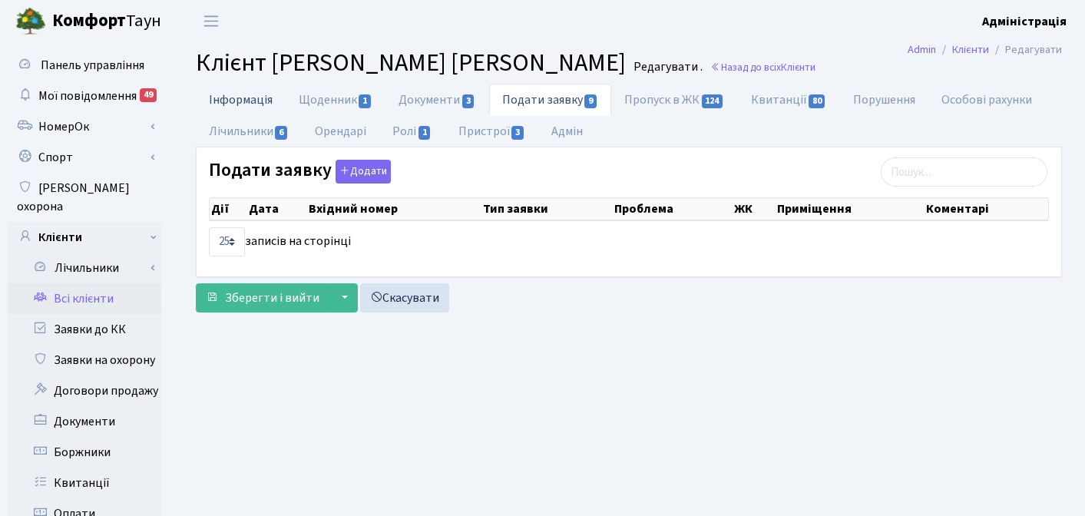
click at [248, 96] on link "Інформація" at bounding box center [241, 99] width 90 height 31
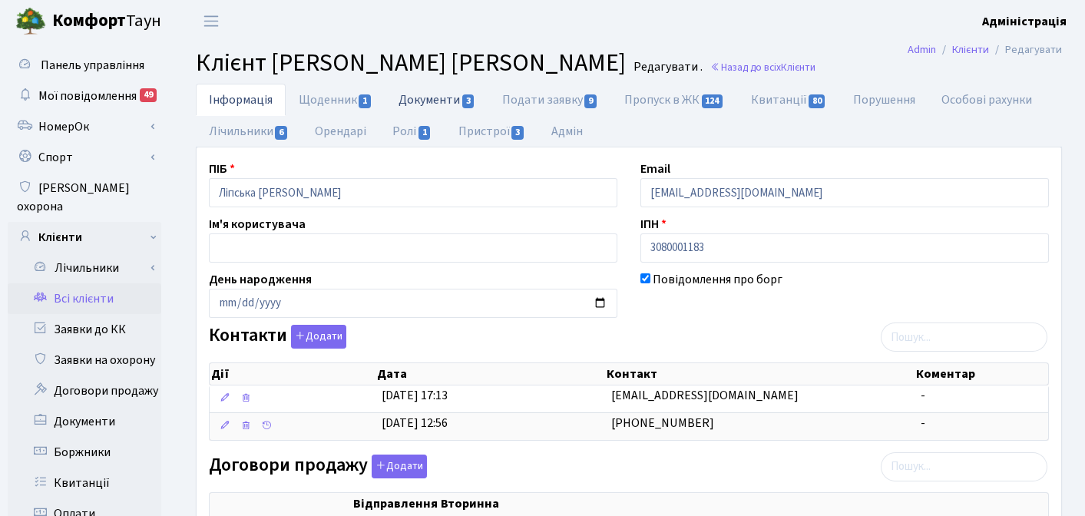
click at [424, 97] on link "Документи 3" at bounding box center [437, 99] width 103 height 31
select select "25"
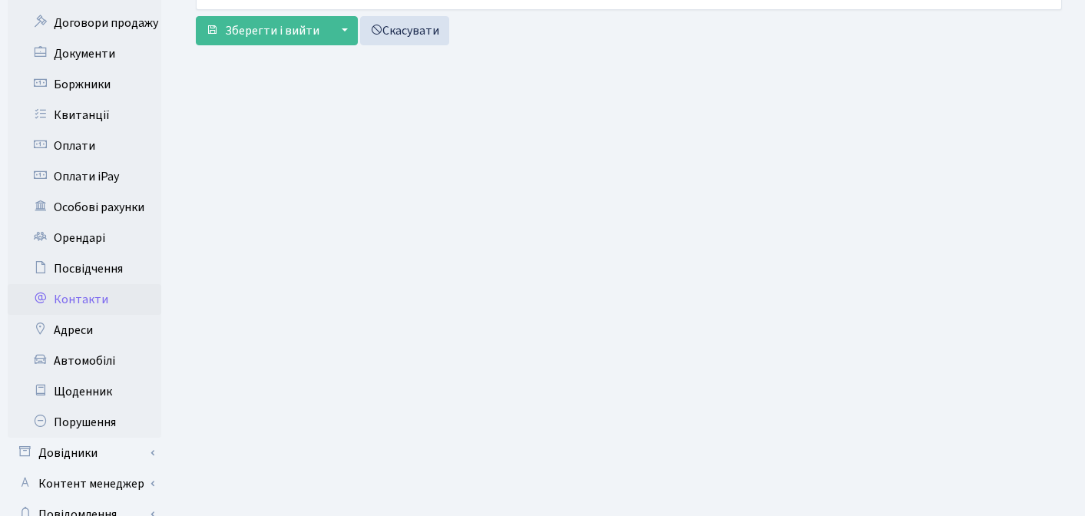
scroll to position [440, 0]
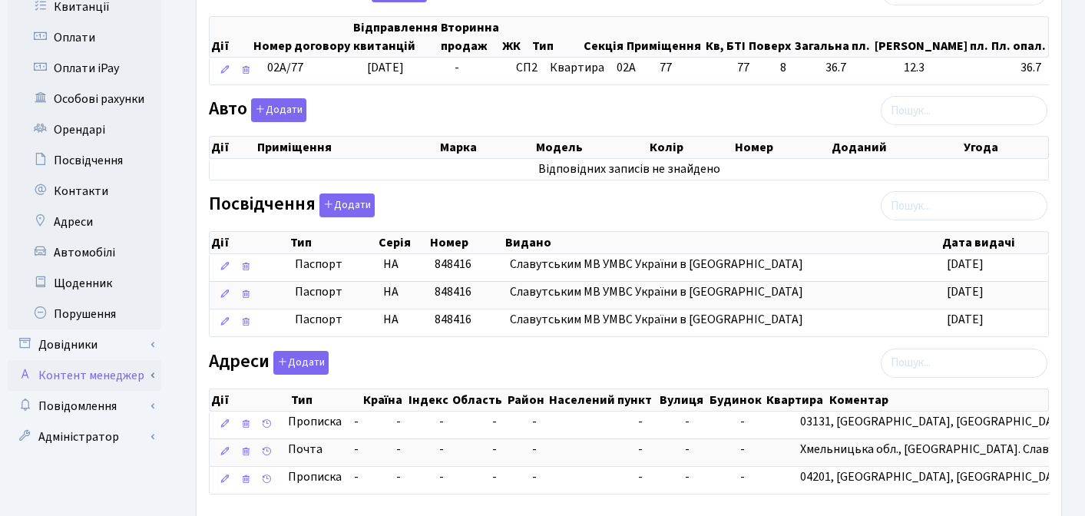
scroll to position [482, 0]
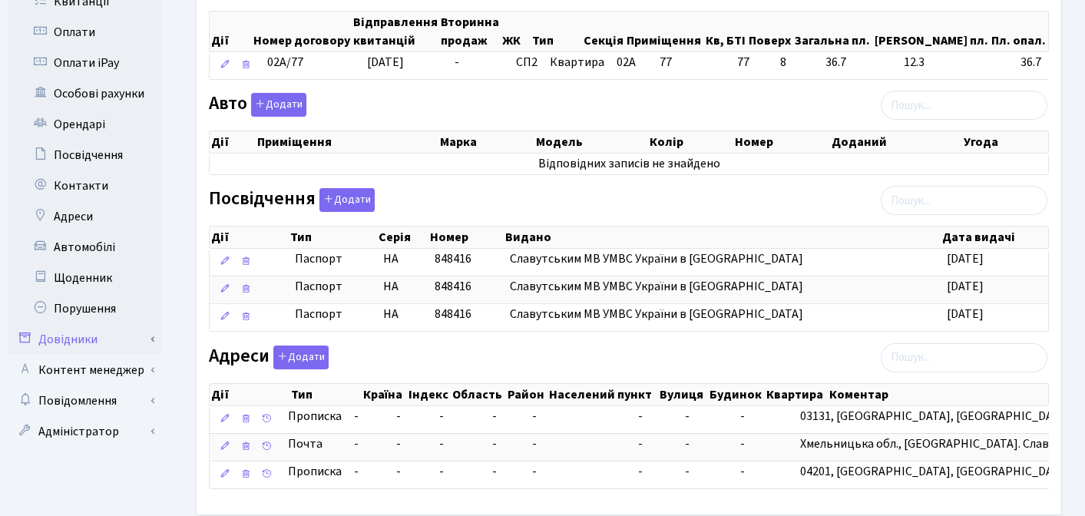
click at [73, 324] on link "Довідники" at bounding box center [85, 339] width 154 height 31
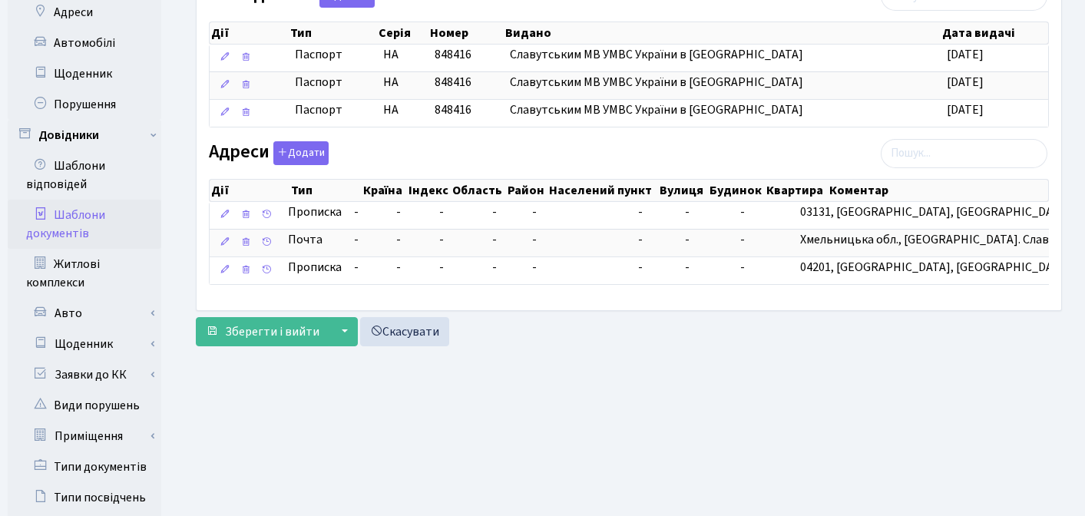
scroll to position [697, 0]
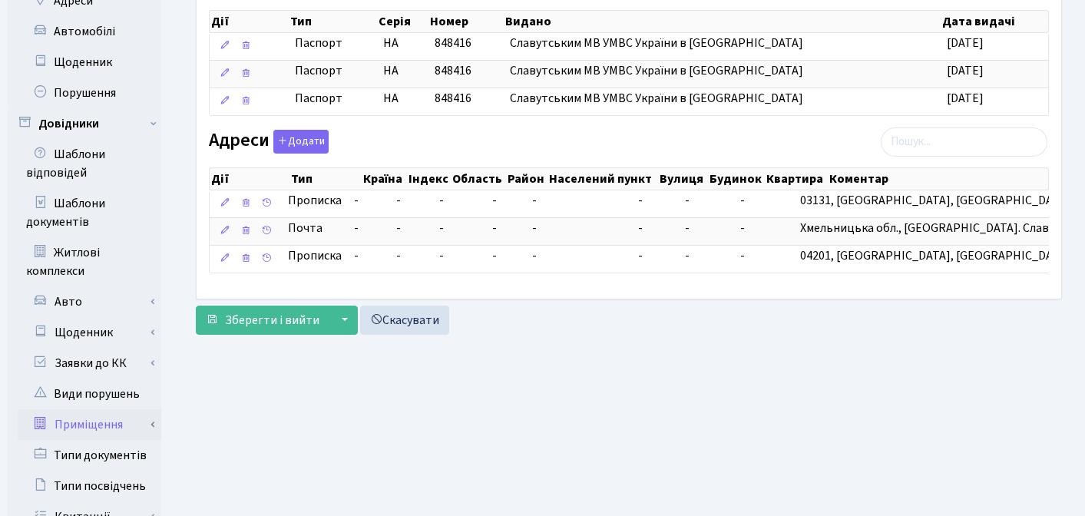
click at [94, 409] on link "Приміщення" at bounding box center [90, 424] width 144 height 31
click at [96, 440] on link "Всі приміщення" at bounding box center [90, 455] width 144 height 31
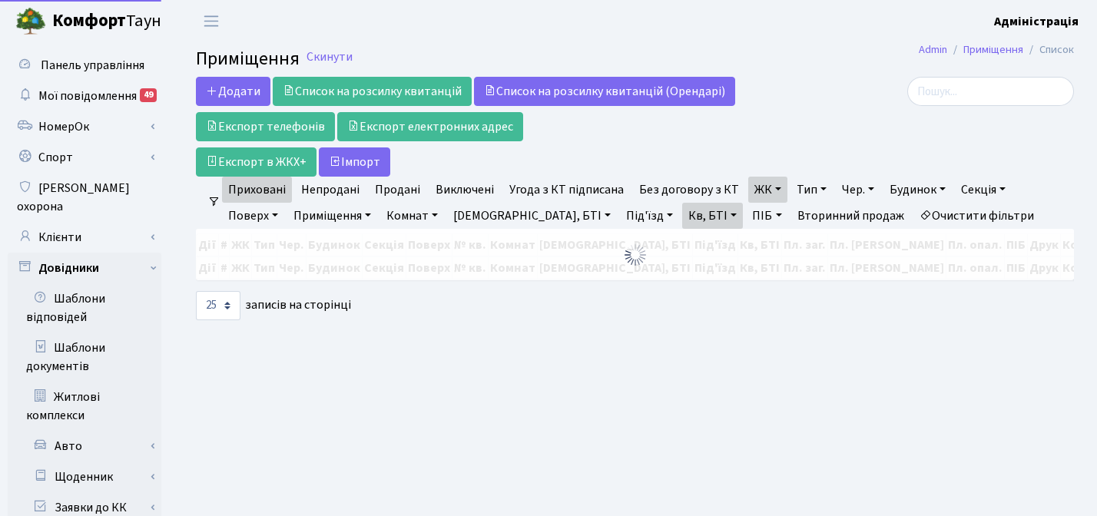
select select "25"
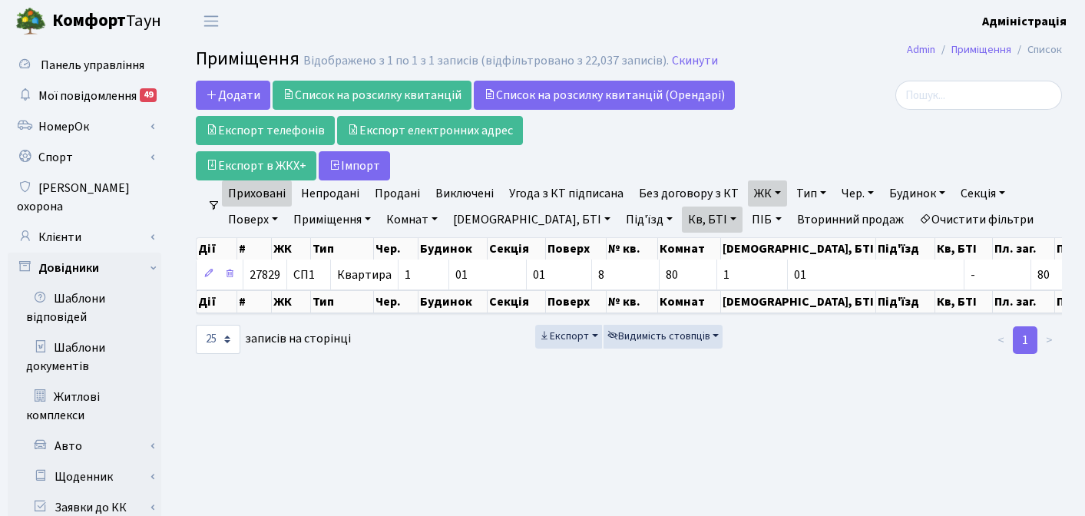
click at [913, 222] on link "Очистити фільтри" at bounding box center [976, 220] width 127 height 26
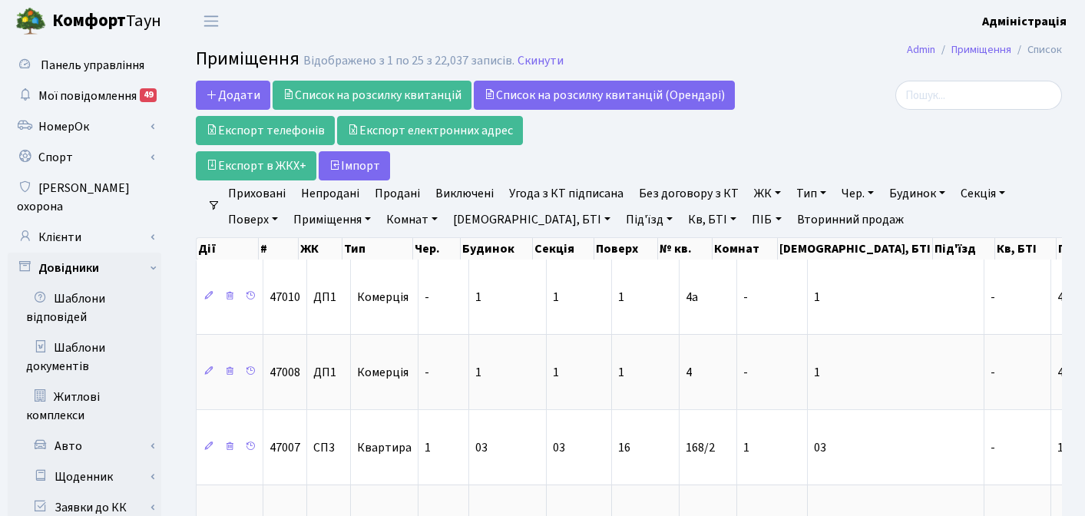
click at [751, 195] on link "ЖК" at bounding box center [767, 193] width 39 height 26
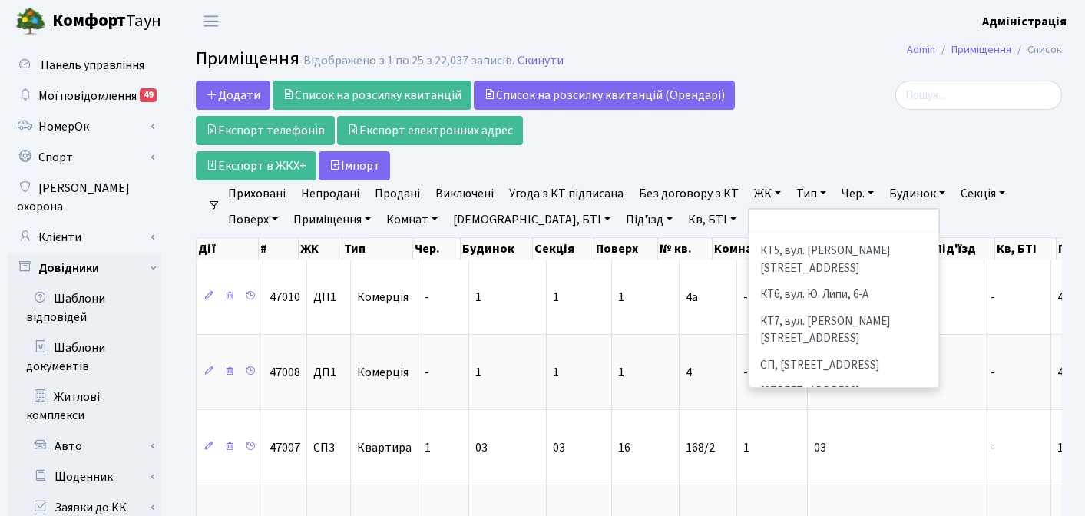
scroll to position [146, 0]
click at [773, 405] on li "[STREET_ADDRESS]" at bounding box center [844, 418] width 186 height 27
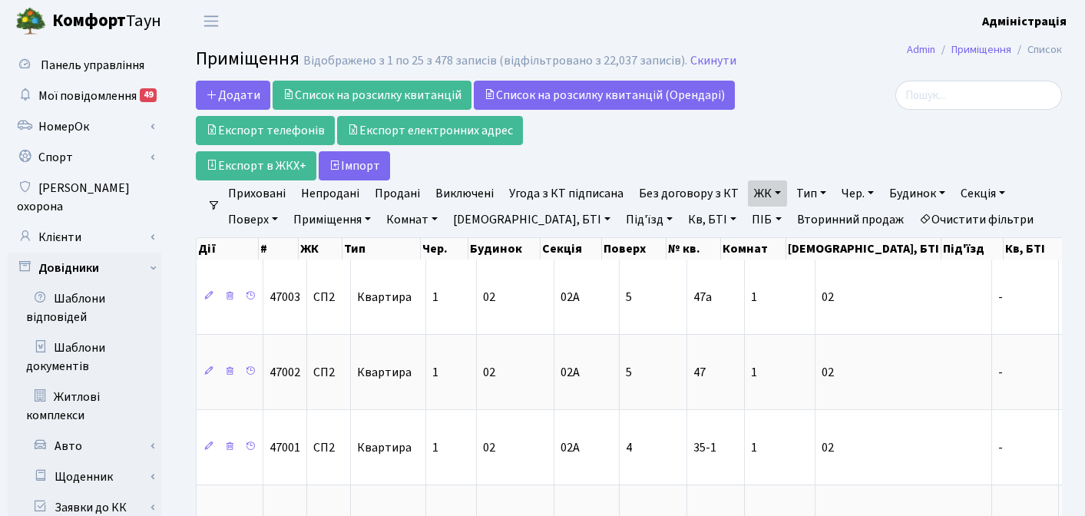
click at [682, 222] on link "Кв, БТІ" at bounding box center [712, 220] width 61 height 26
type input "77"
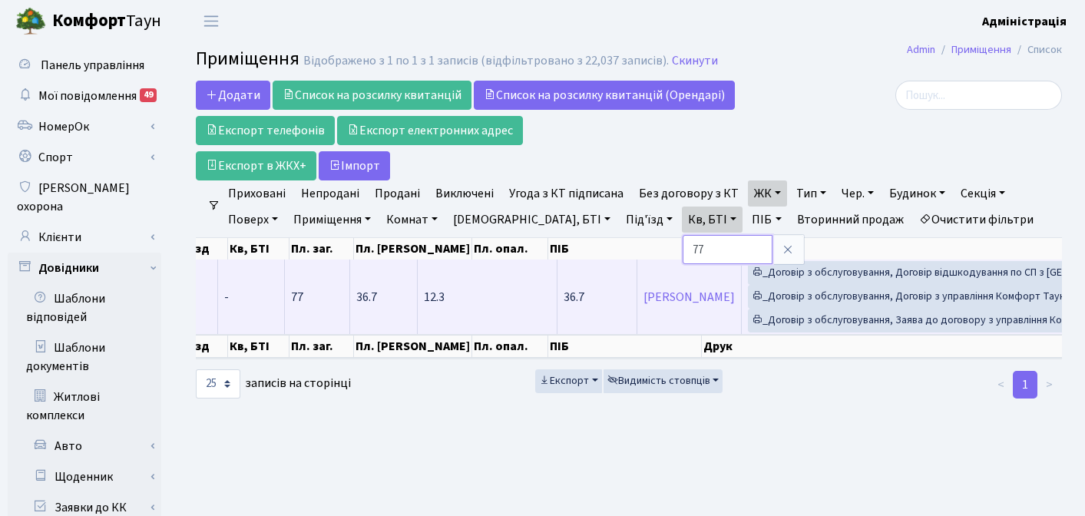
scroll to position [0, 745]
click at [645, 297] on link "[PERSON_NAME]" at bounding box center [690, 297] width 91 height 17
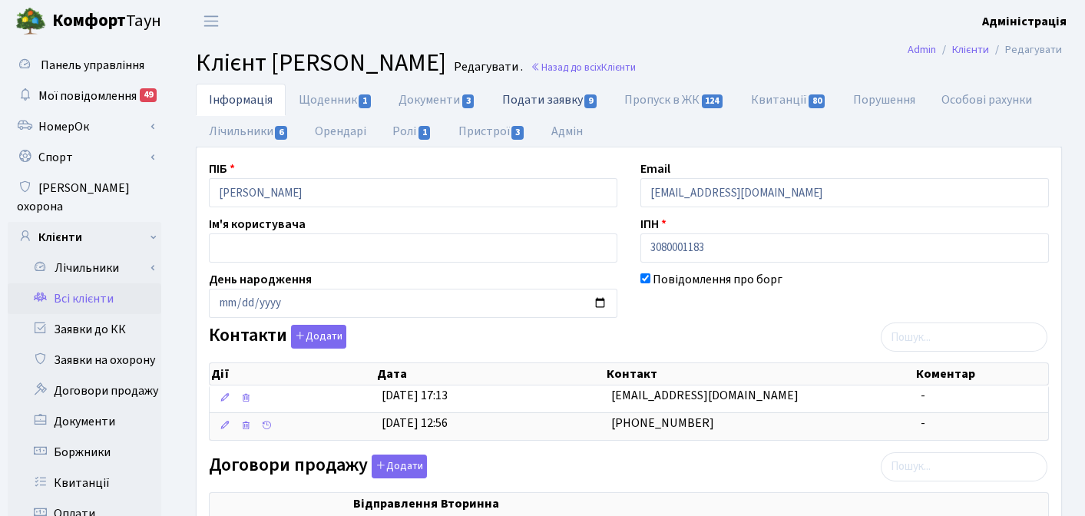
click at [548, 108] on link "Подати заявку 9" at bounding box center [550, 99] width 122 height 31
select select "25"
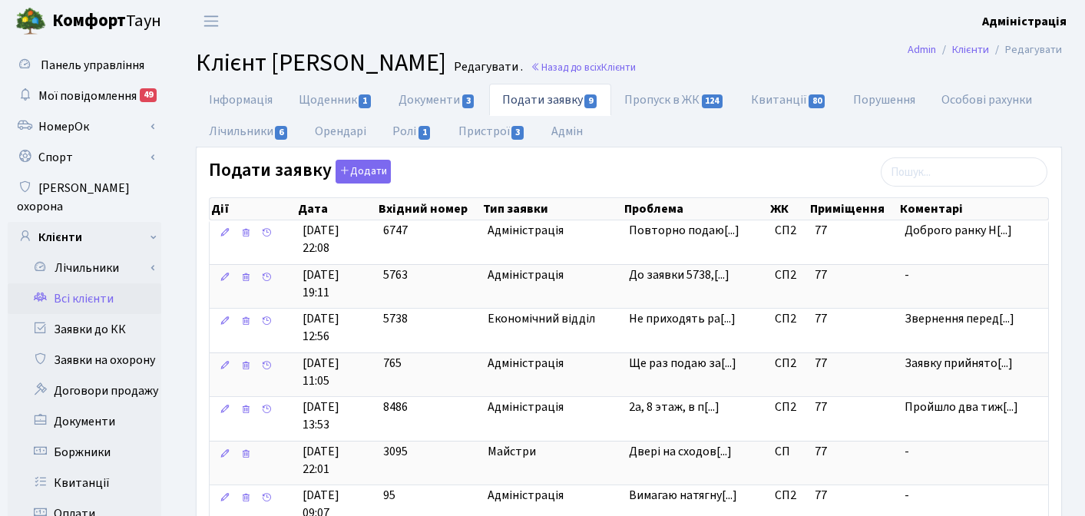
click at [688, 230] on body "[PERSON_NAME] Адміністрація Мій обліковий запис Вийти Панель управління Мої пов…" at bounding box center [542, 487] width 1085 height 975
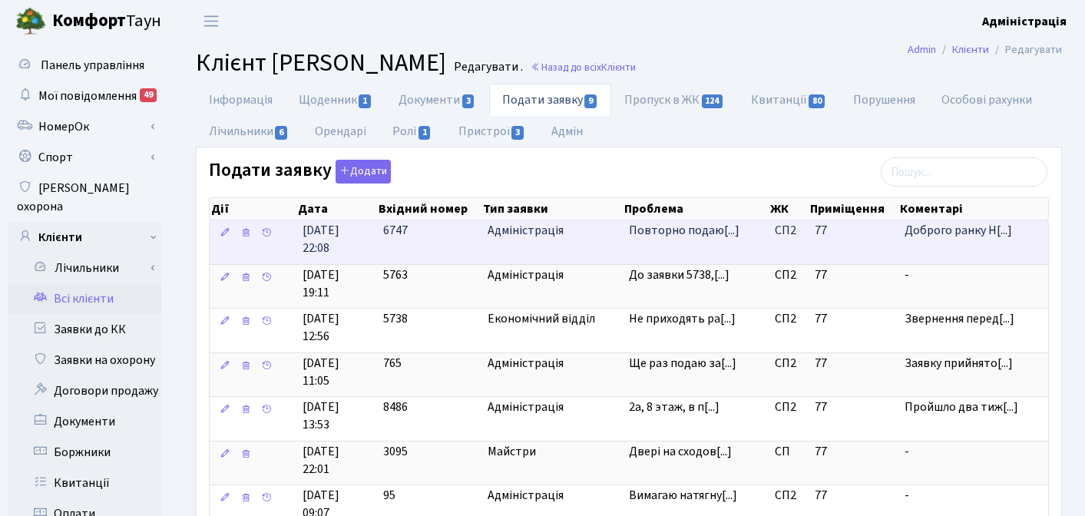
click at [361, 240] on span "[DATE] 22:08" at bounding box center [337, 239] width 68 height 35
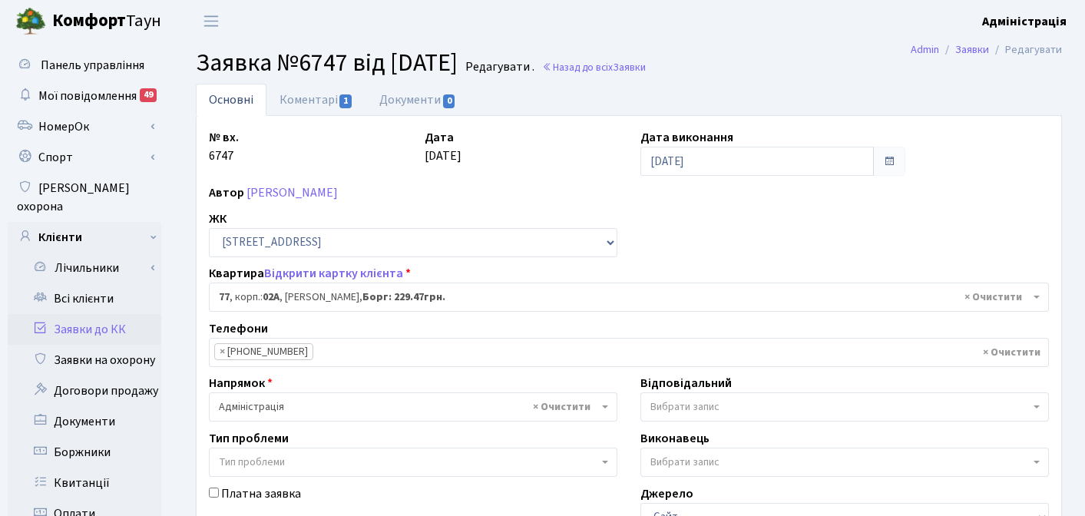
select select "20327"
click at [313, 101] on link "Коментарі 1" at bounding box center [316, 99] width 100 height 31
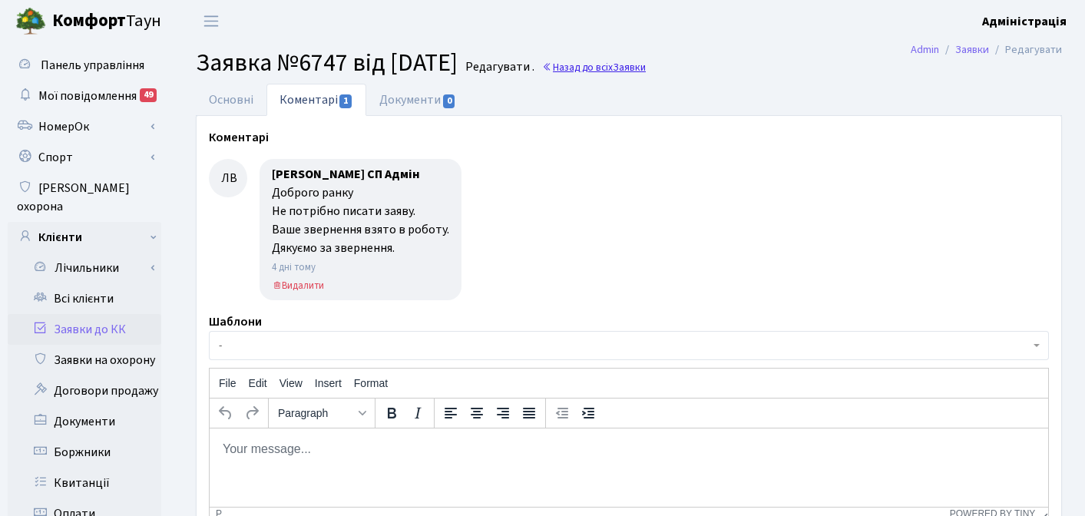
click at [614, 61] on link "Назад до всіх Заявки" at bounding box center [594, 67] width 104 height 15
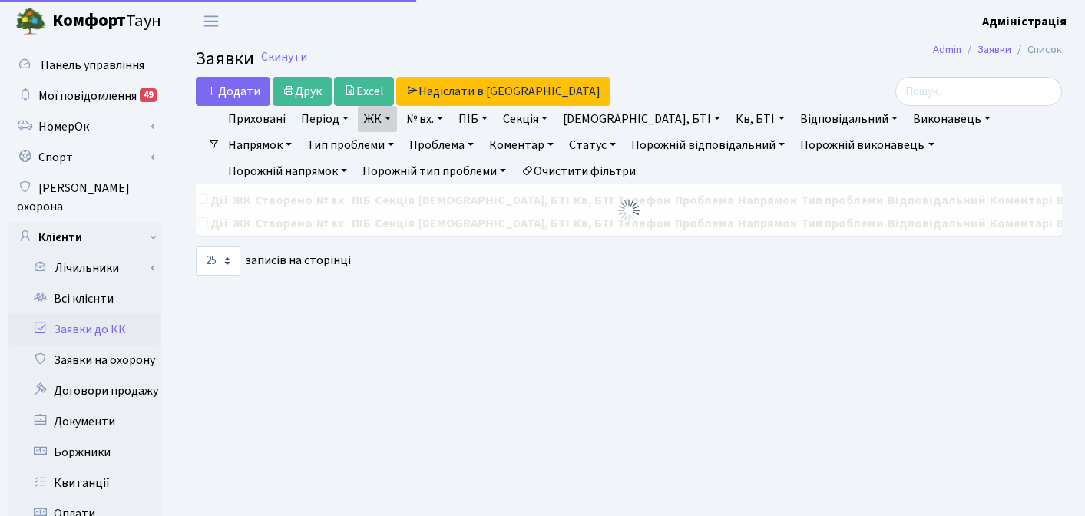
select select "25"
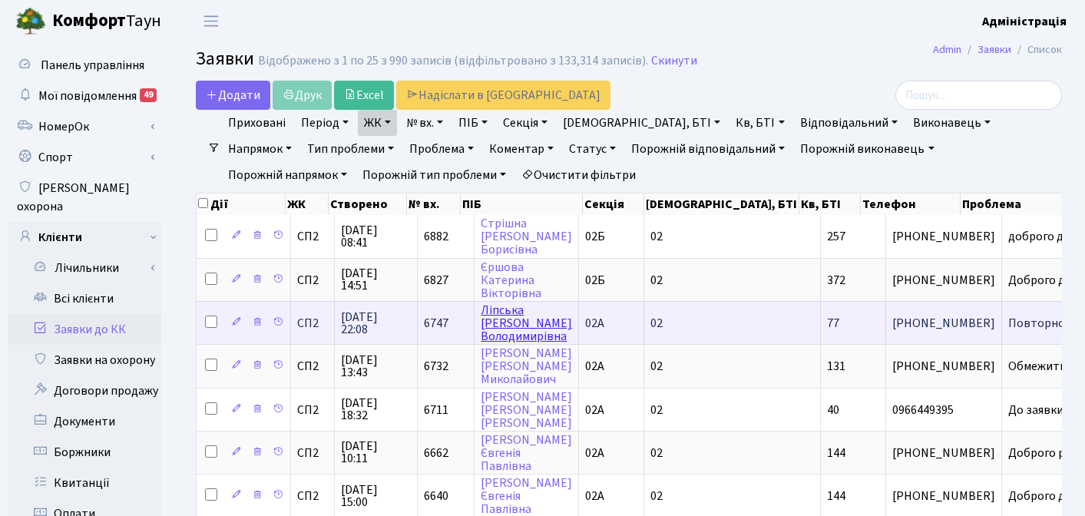
click at [485, 323] on link "[PERSON_NAME]" at bounding box center [526, 323] width 91 height 43
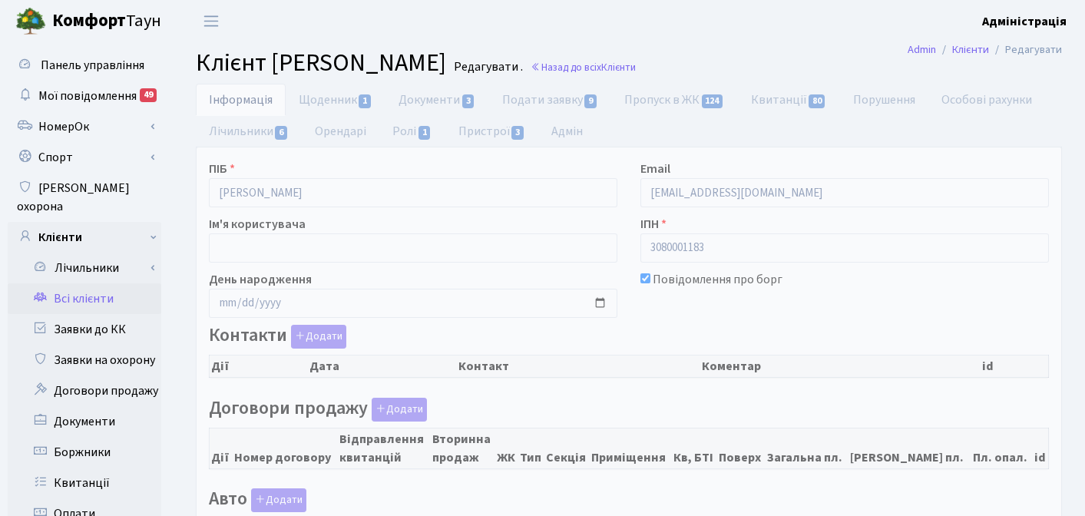
checkbox input "true"
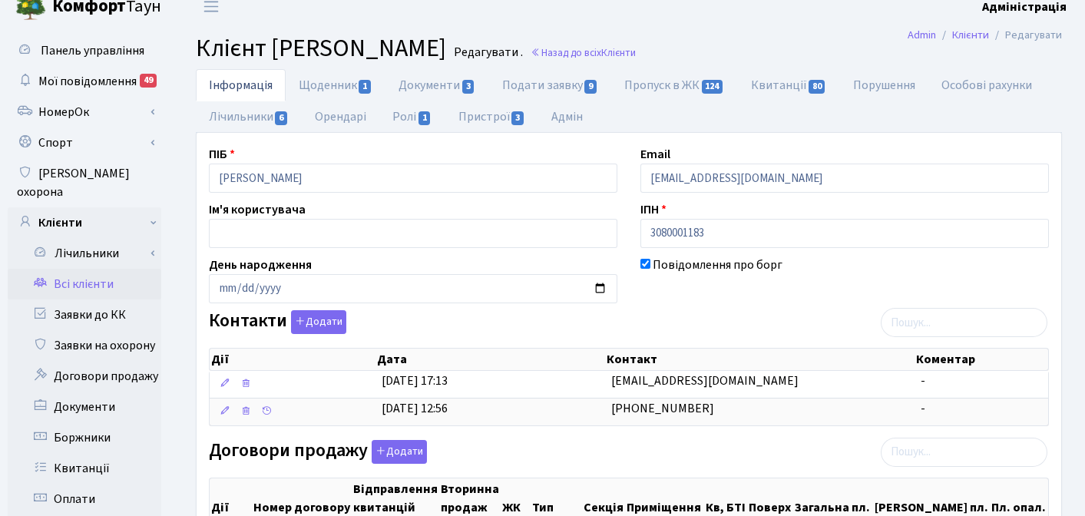
scroll to position [20, 0]
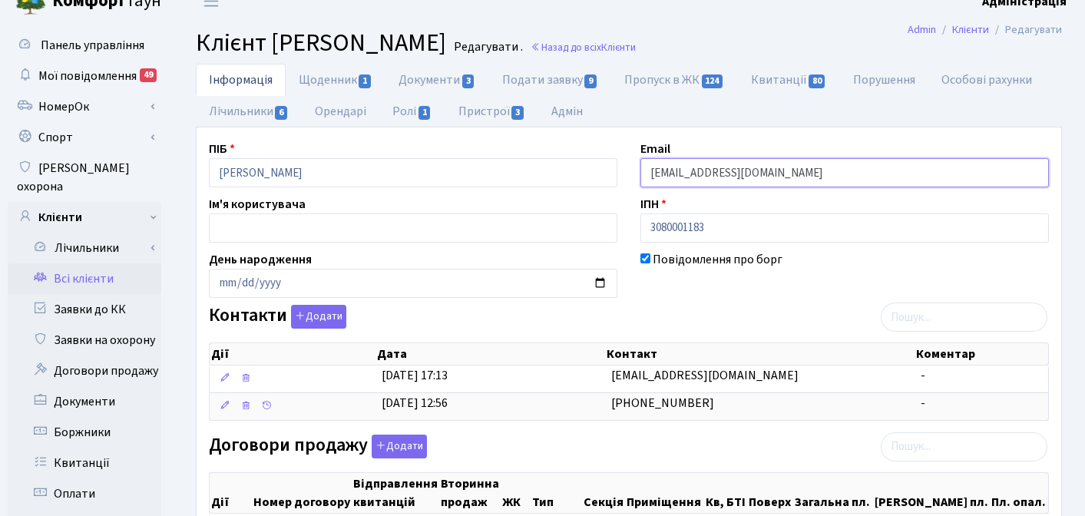
drag, startPoint x: 806, startPoint y: 166, endPoint x: 588, endPoint y: 166, distance: 218.1
click at [651, 175] on input "[EMAIL_ADDRESS][DOMAIN_NAME]" at bounding box center [844, 172] width 409 height 29
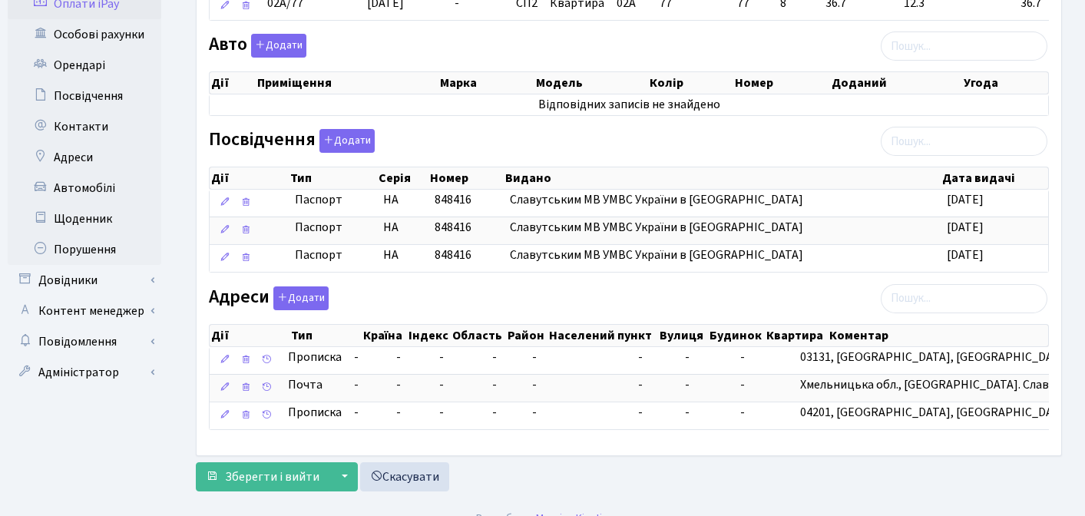
scroll to position [562, 0]
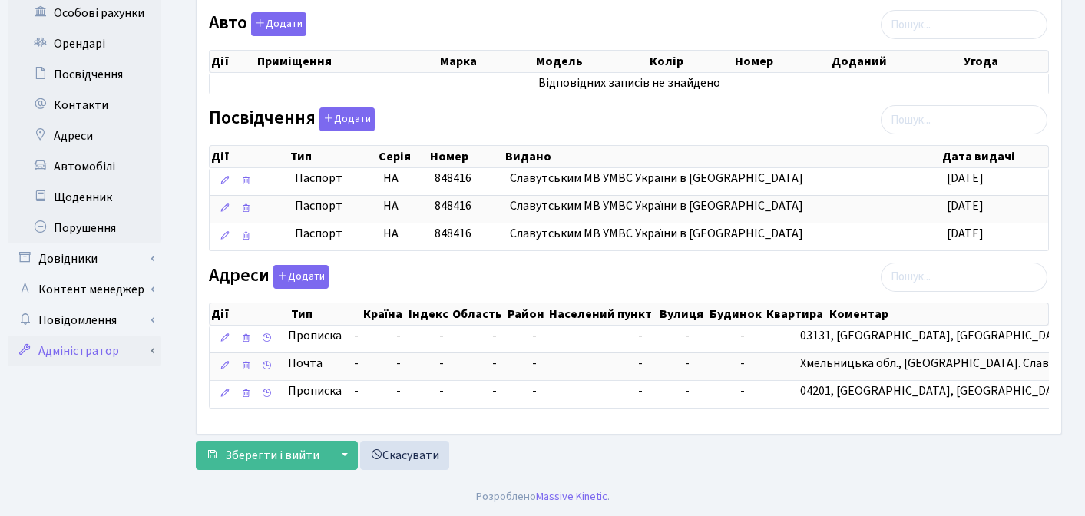
click at [81, 336] on link "Адміністратор" at bounding box center [85, 351] width 154 height 31
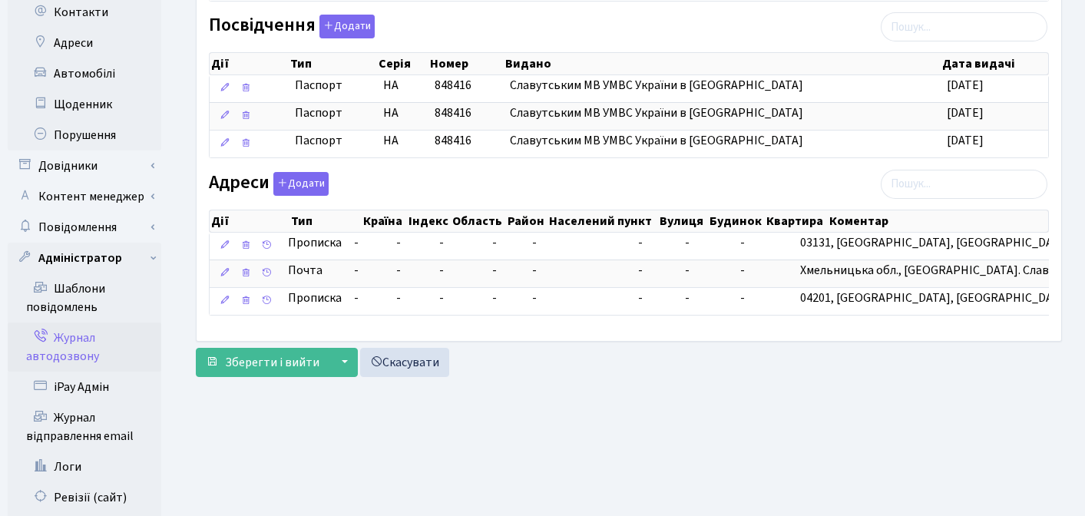
scroll to position [677, 0]
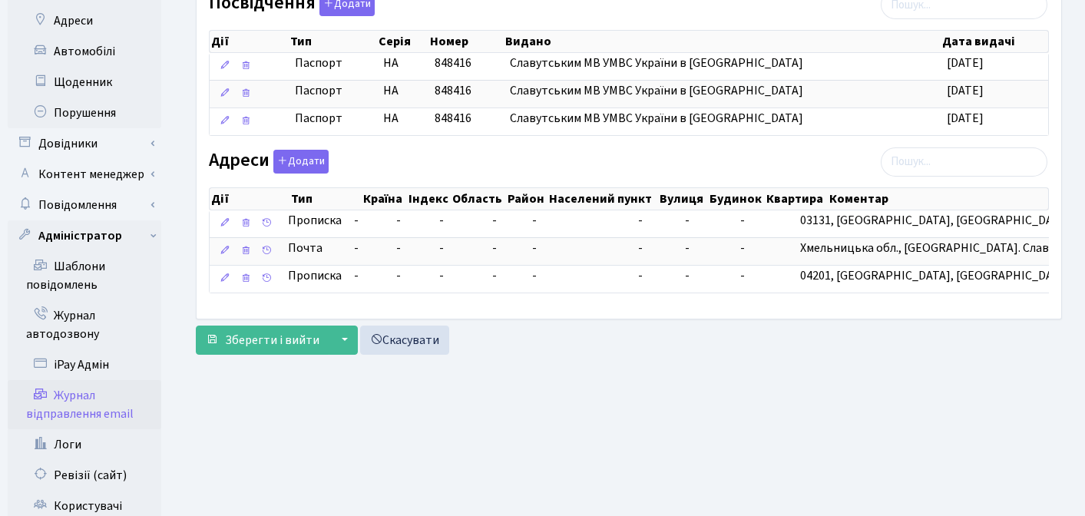
click at [73, 394] on link "Журнал відправлення email" at bounding box center [85, 404] width 154 height 49
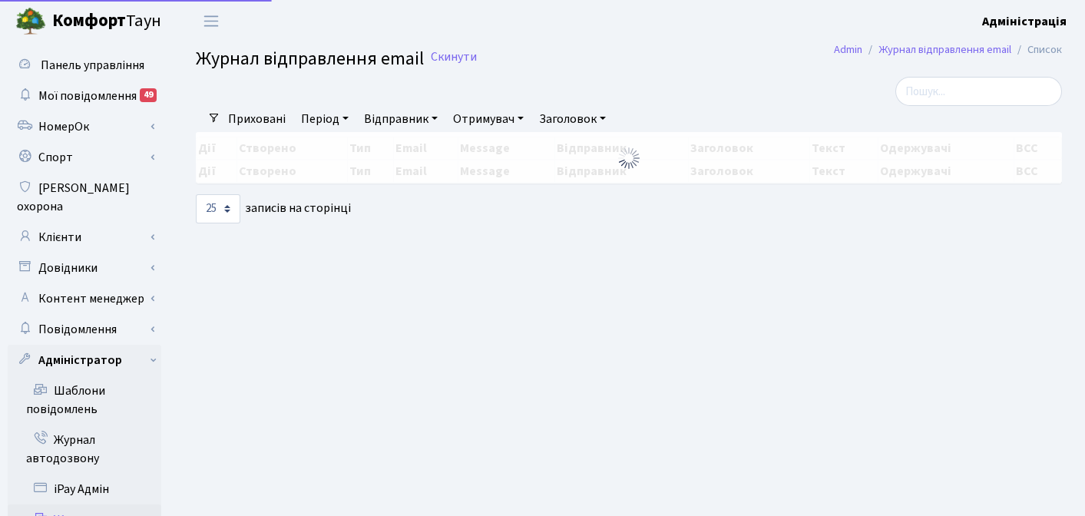
select select "25"
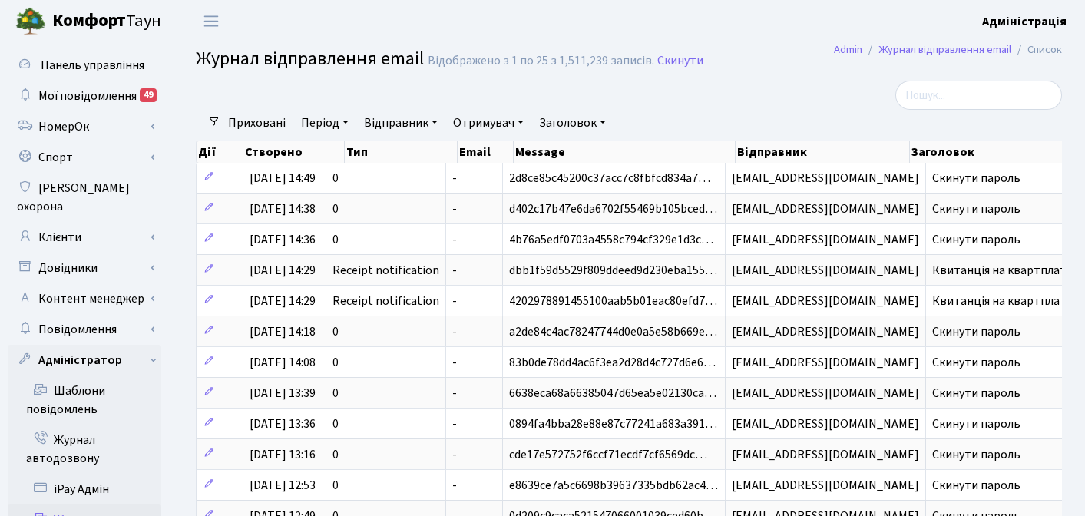
click at [501, 120] on link "Отримувач" at bounding box center [488, 123] width 83 height 26
paste input "kulechek84@gmail.com"
type input "kulechek84@gmail.com"
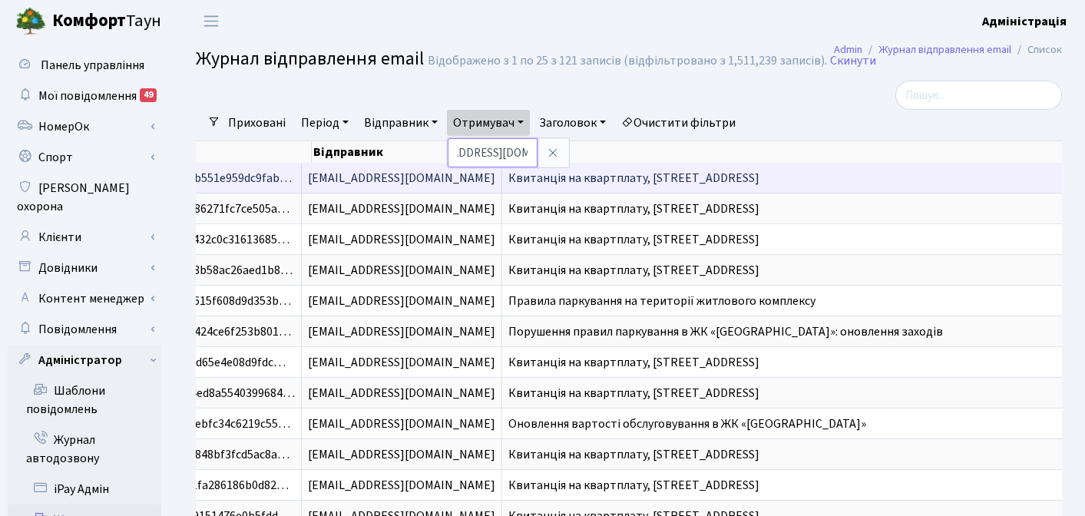
scroll to position [0, 442]
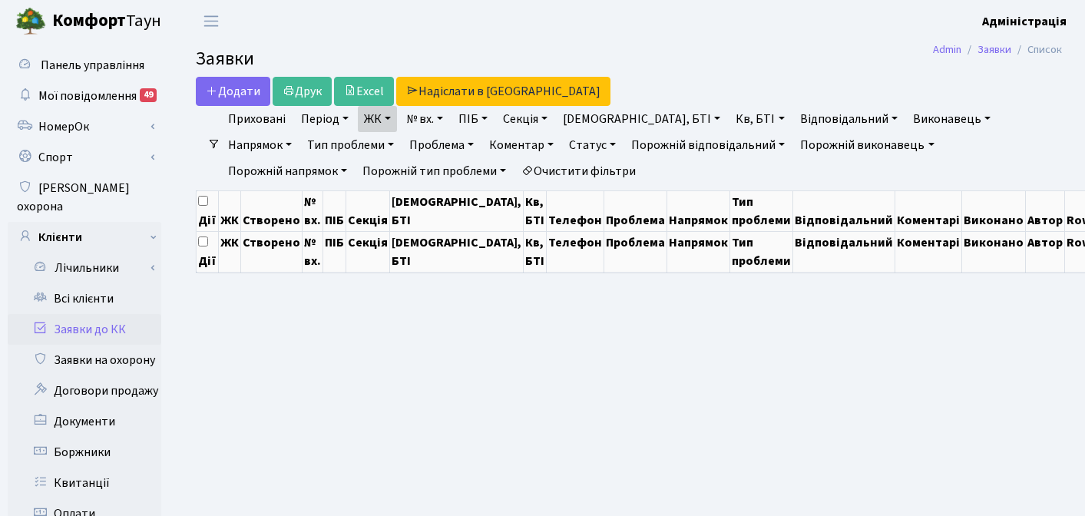
select select "25"
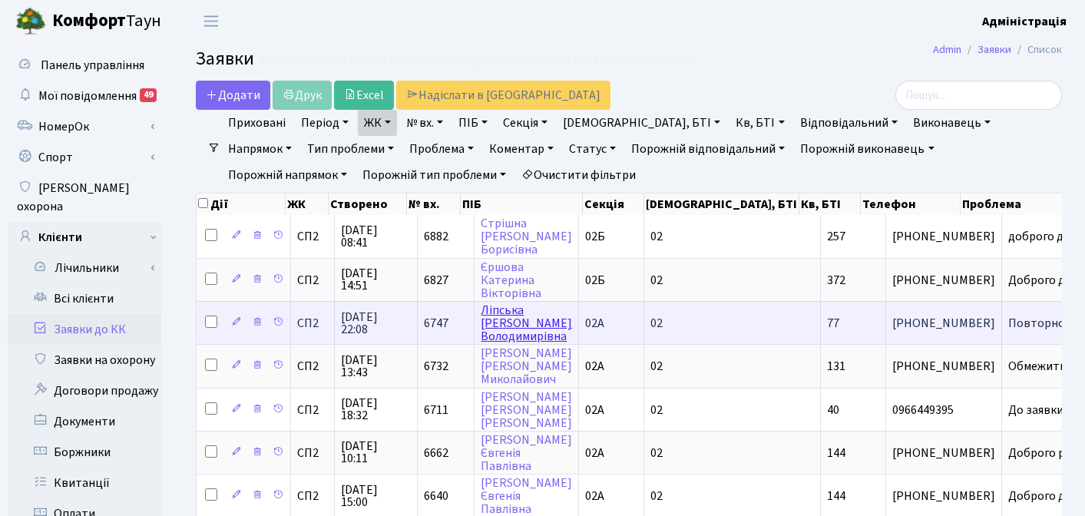
click at [491, 325] on link "Ліпська Юлія Володимирівна" at bounding box center [526, 323] width 91 height 43
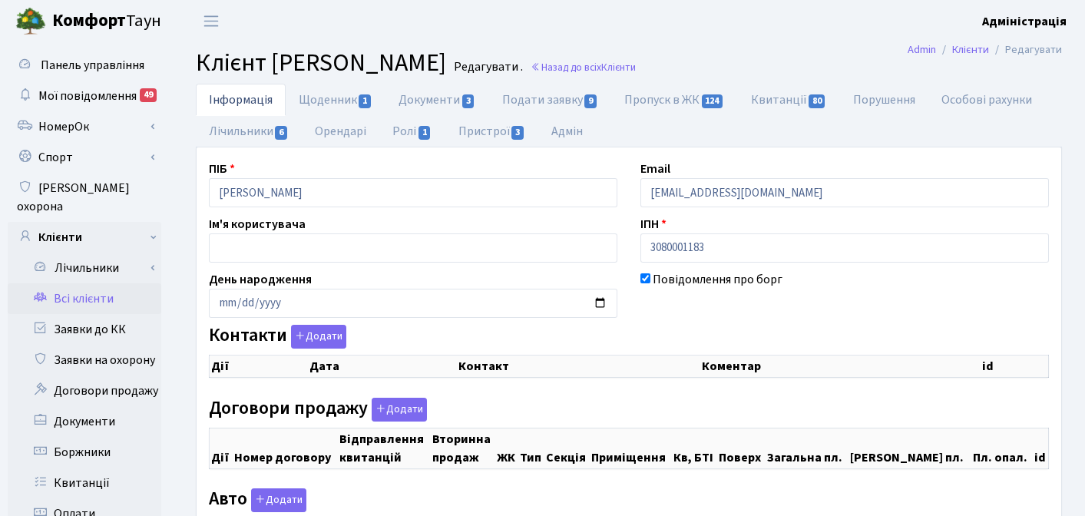
checkbox input "true"
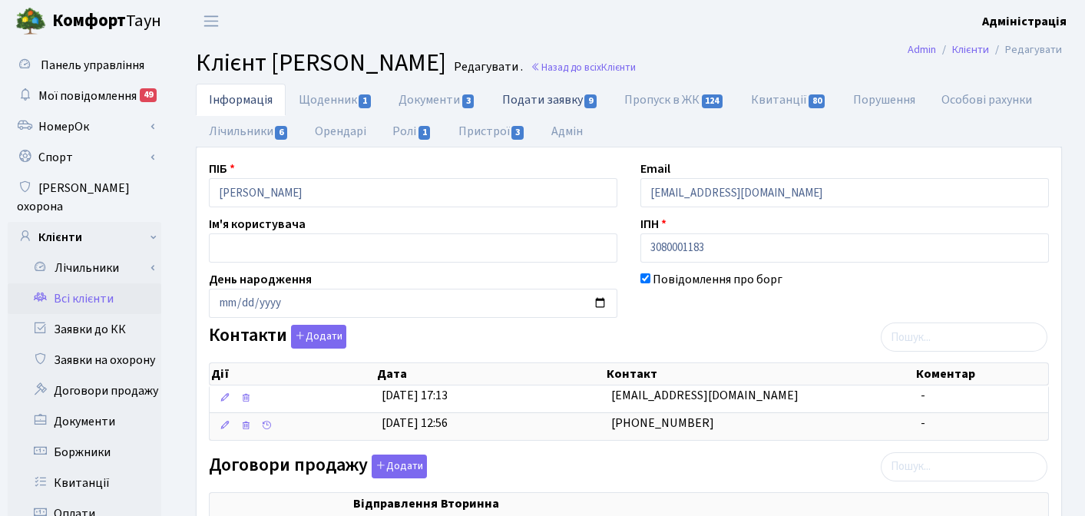
click at [536, 95] on link "Подати заявку 9" at bounding box center [550, 99] width 122 height 31
select select "25"
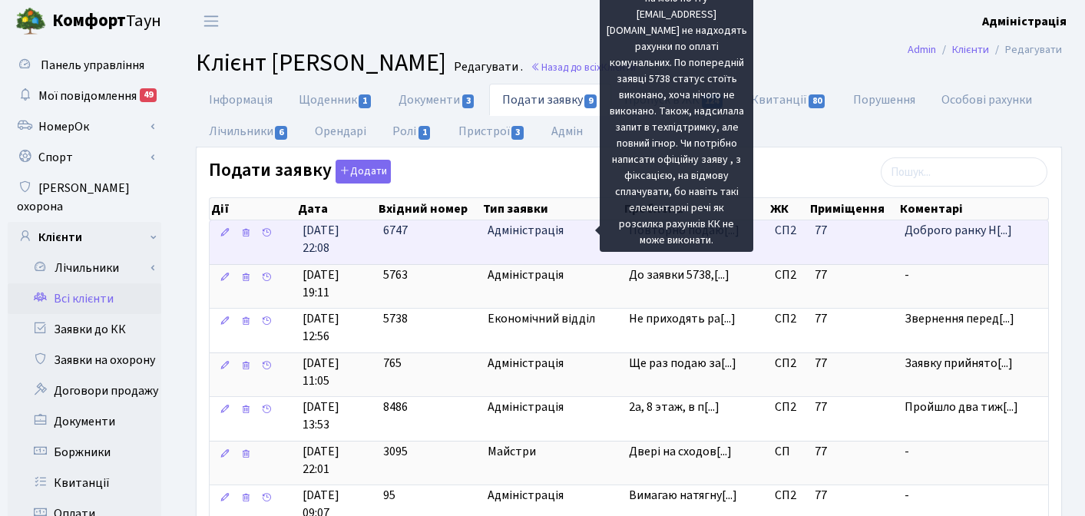
click at [652, 238] on span "Повторно подаю[...]" at bounding box center [684, 230] width 111 height 17
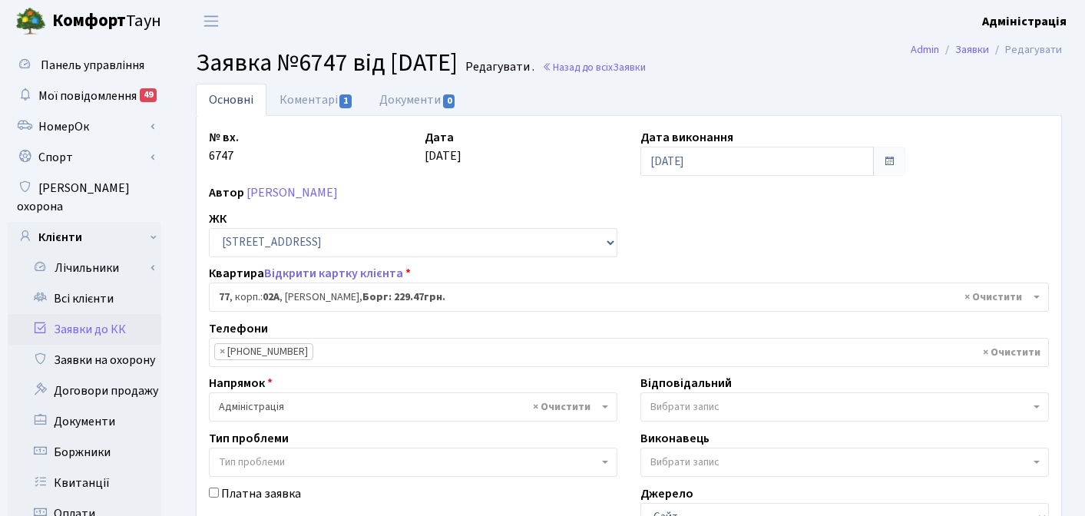
select select "20327"
click at [317, 101] on link "Коментарі 1" at bounding box center [316, 99] width 100 height 31
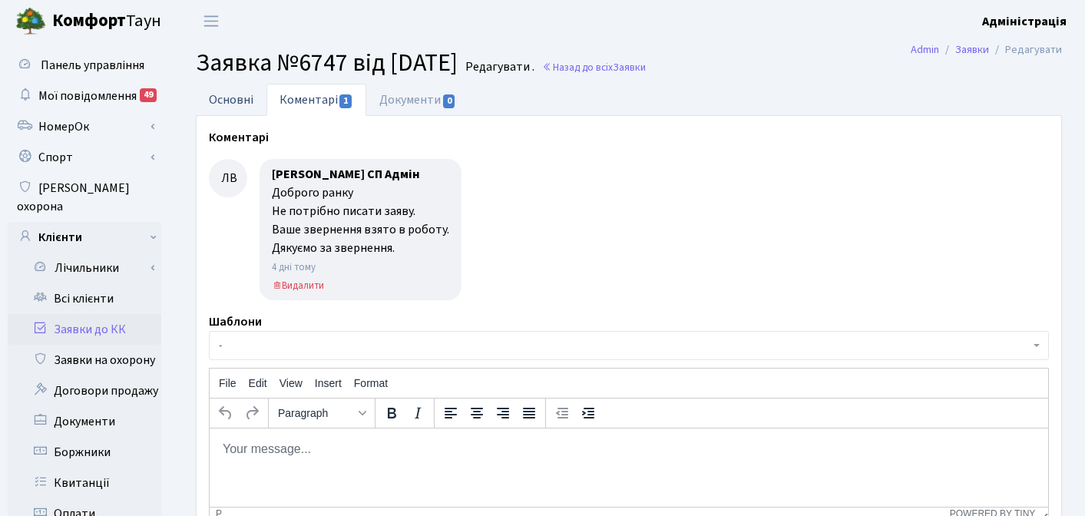
click at [229, 96] on link "Основні" at bounding box center [231, 99] width 71 height 31
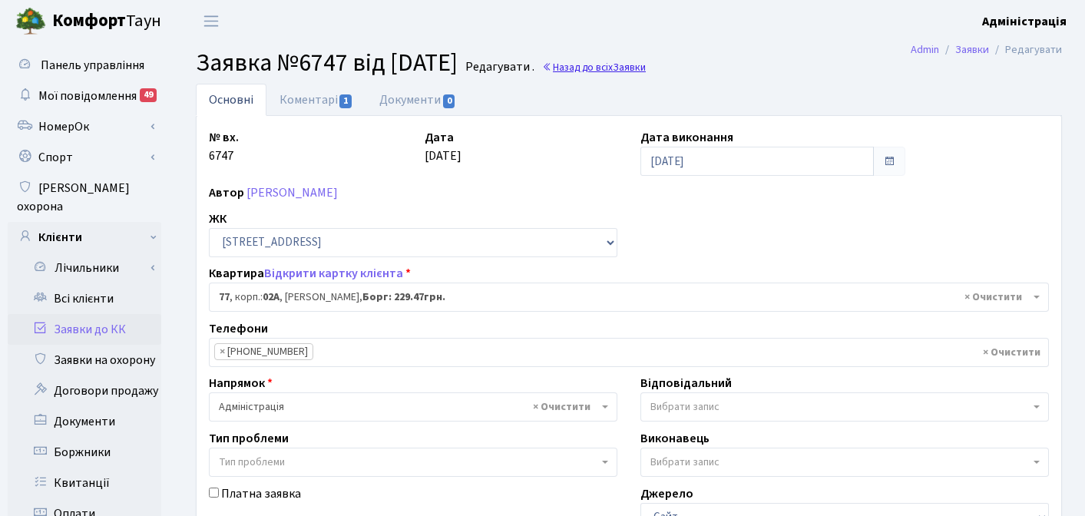
click at [621, 65] on link "Назад до всіх Заявки" at bounding box center [594, 67] width 104 height 15
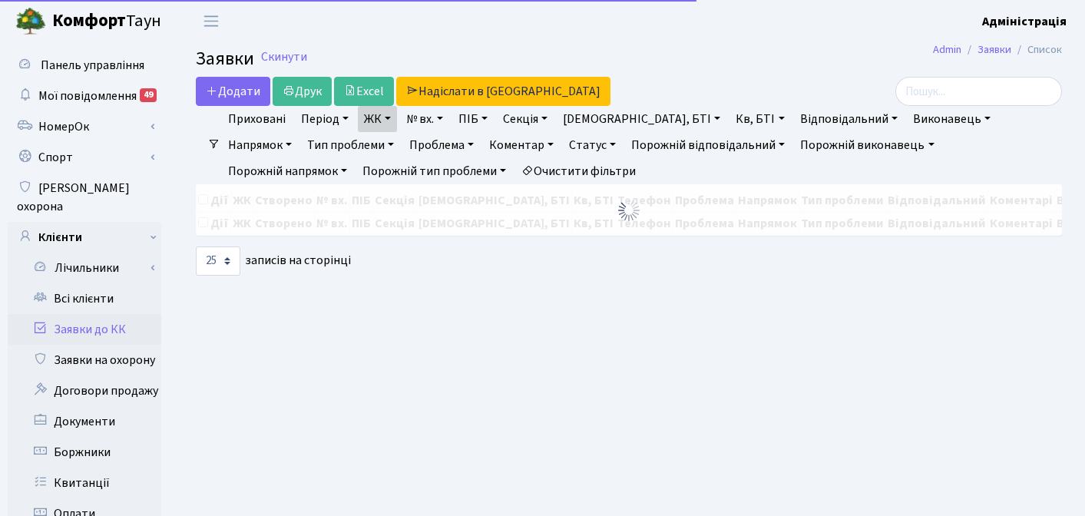
select select "25"
